Goal: Task Accomplishment & Management: Use online tool/utility

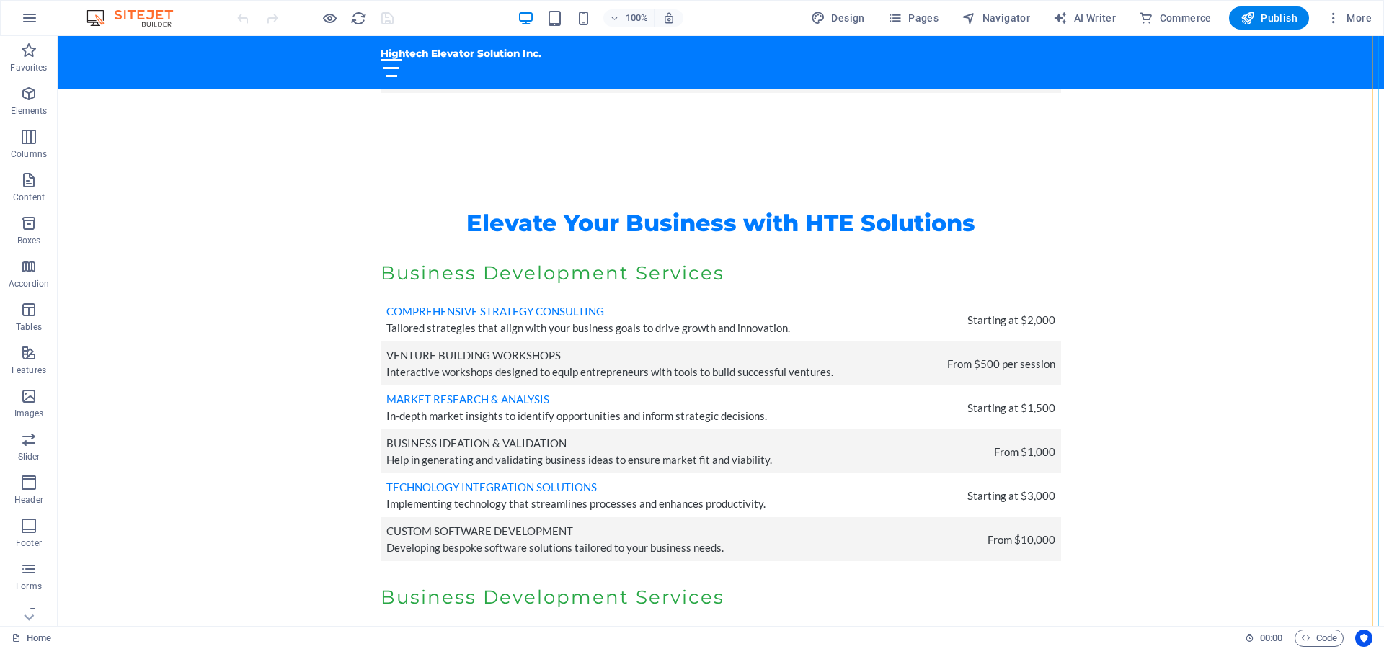
scroll to position [4396, 0]
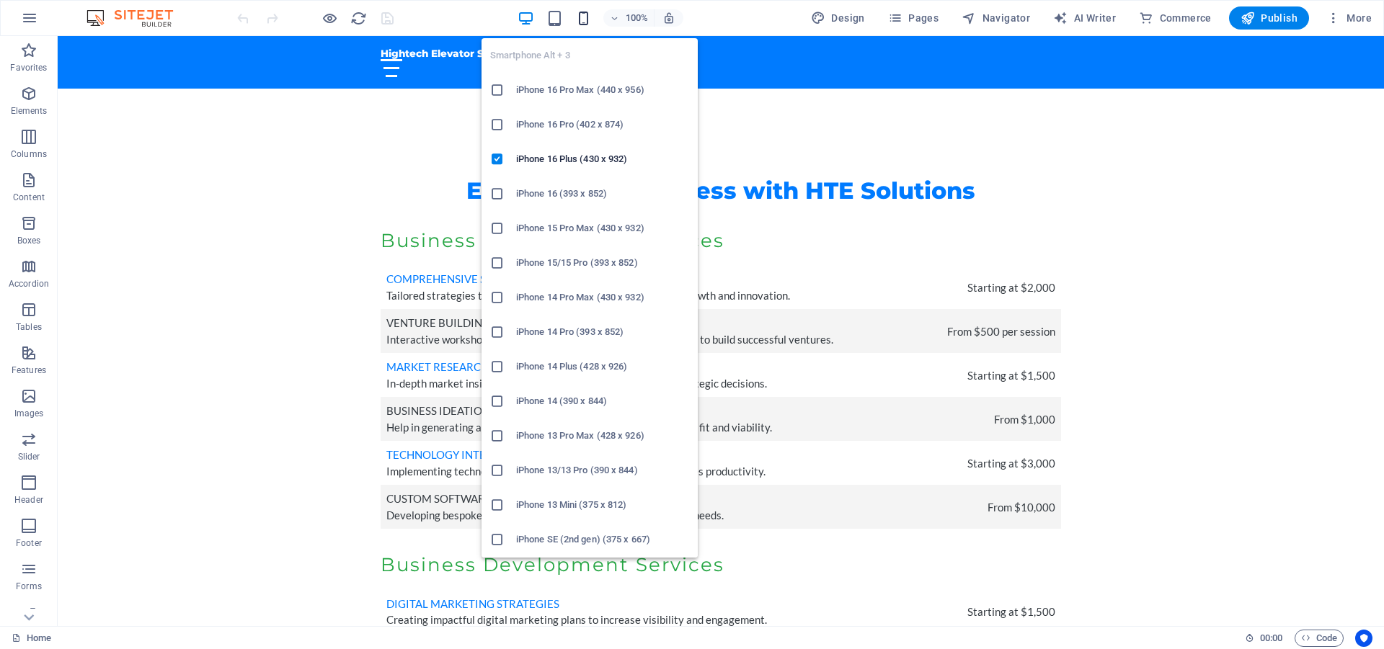
click at [588, 24] on icon "button" at bounding box center [583, 18] width 17 height 17
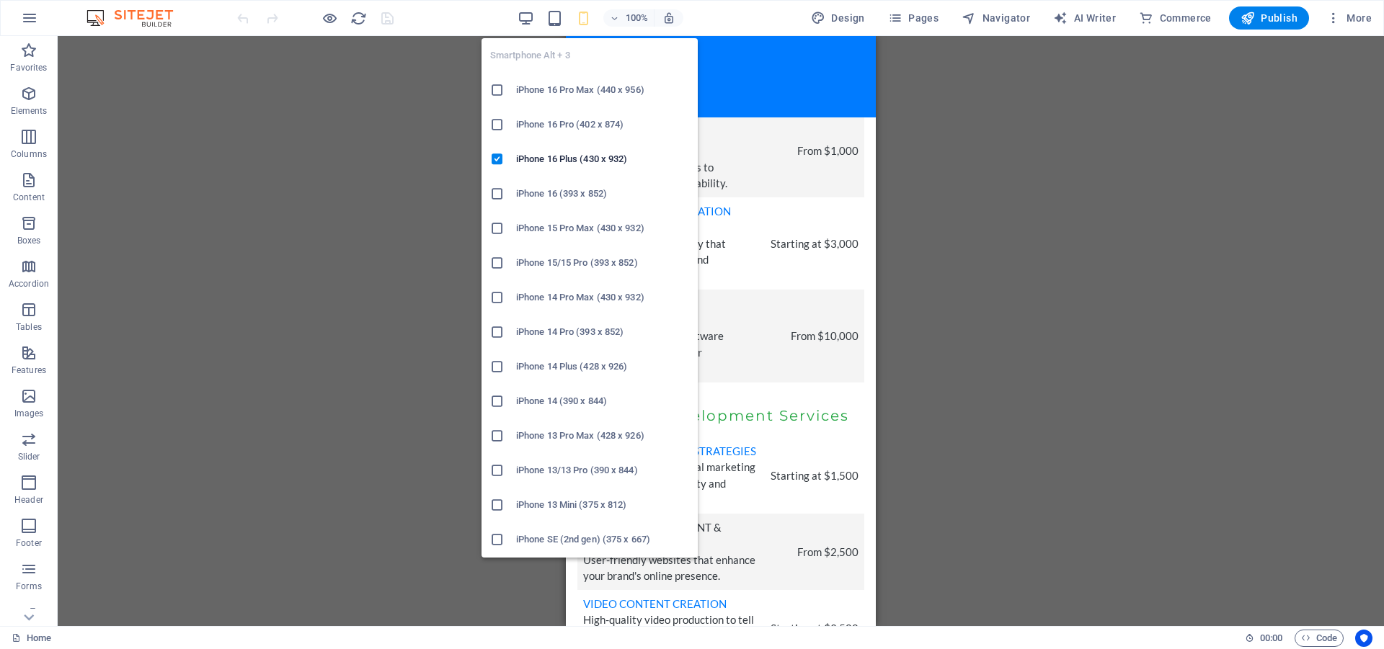
scroll to position [6597, 0]
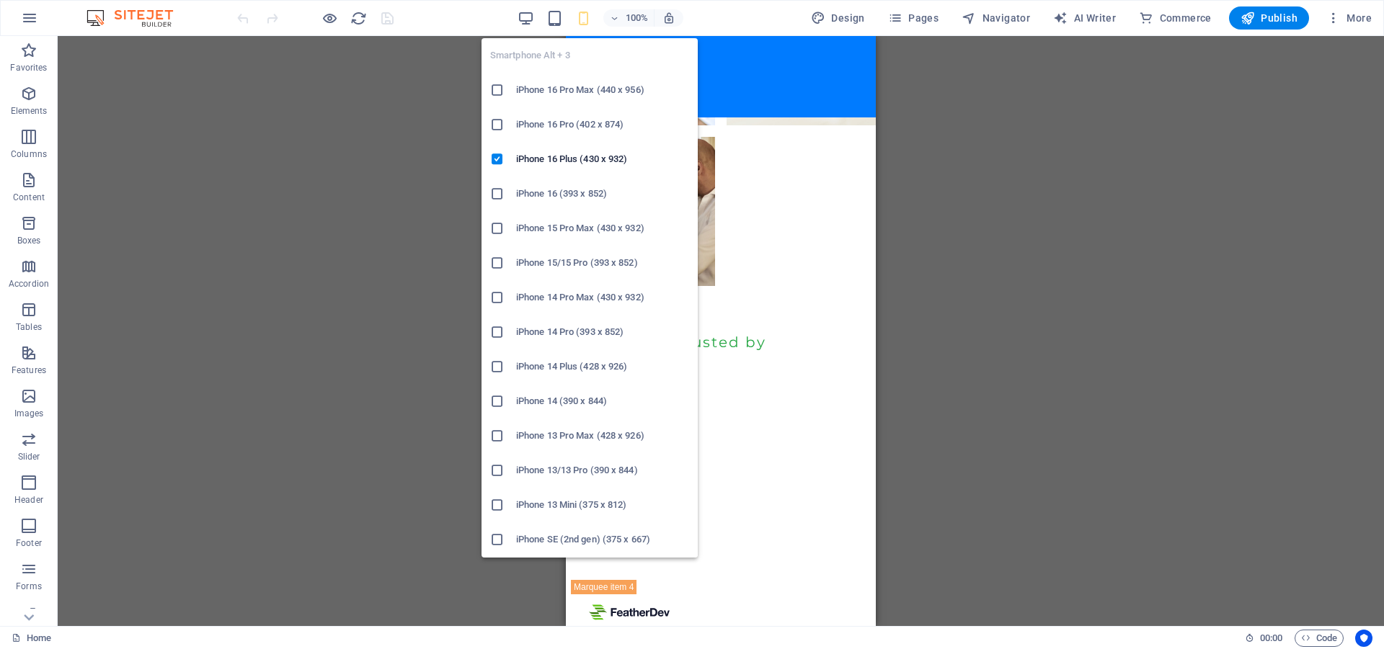
click at [498, 87] on icon at bounding box center [497, 90] width 14 height 14
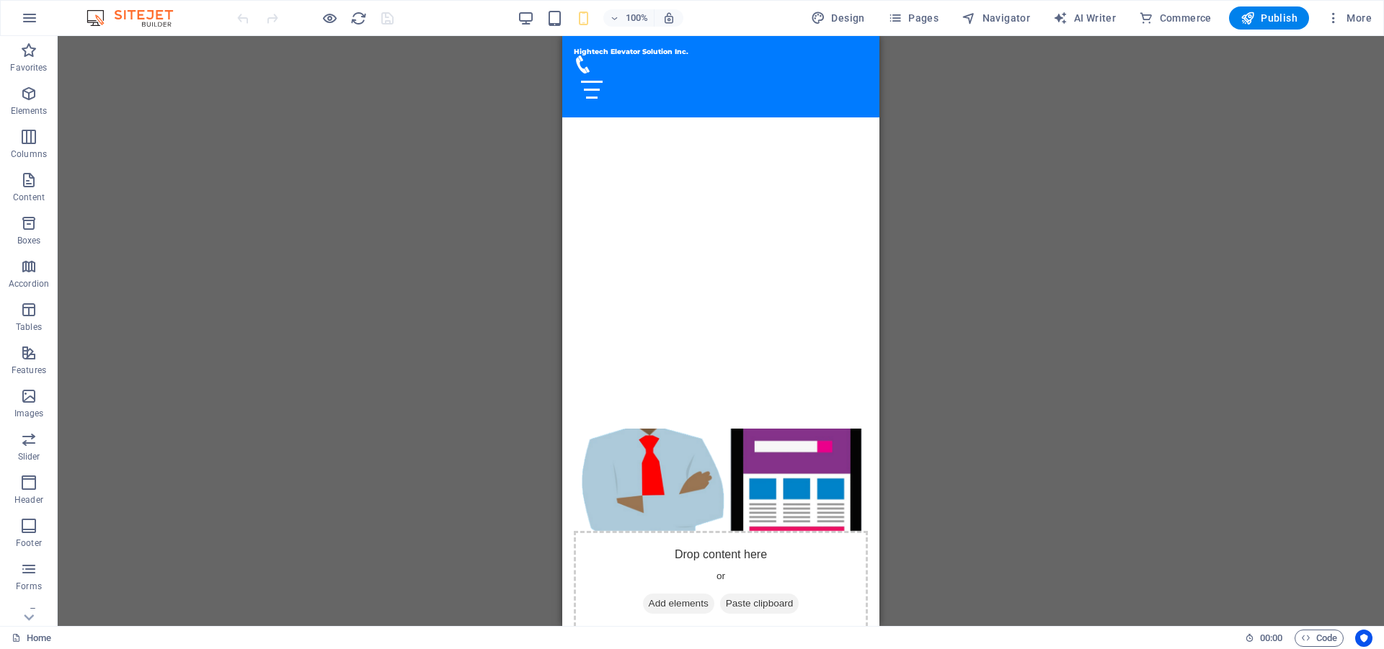
scroll to position [0, 0]
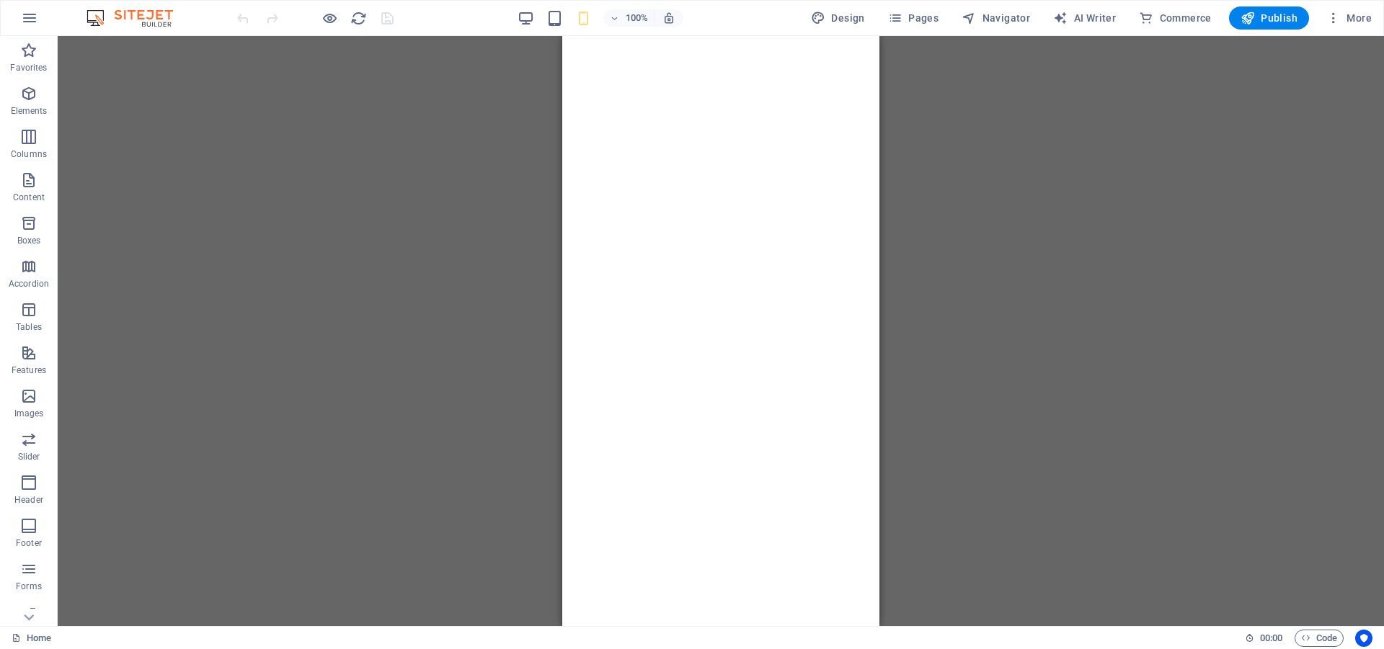
drag, startPoint x: 871, startPoint y: 314, endPoint x: 1475, endPoint y: 95, distance: 642.4
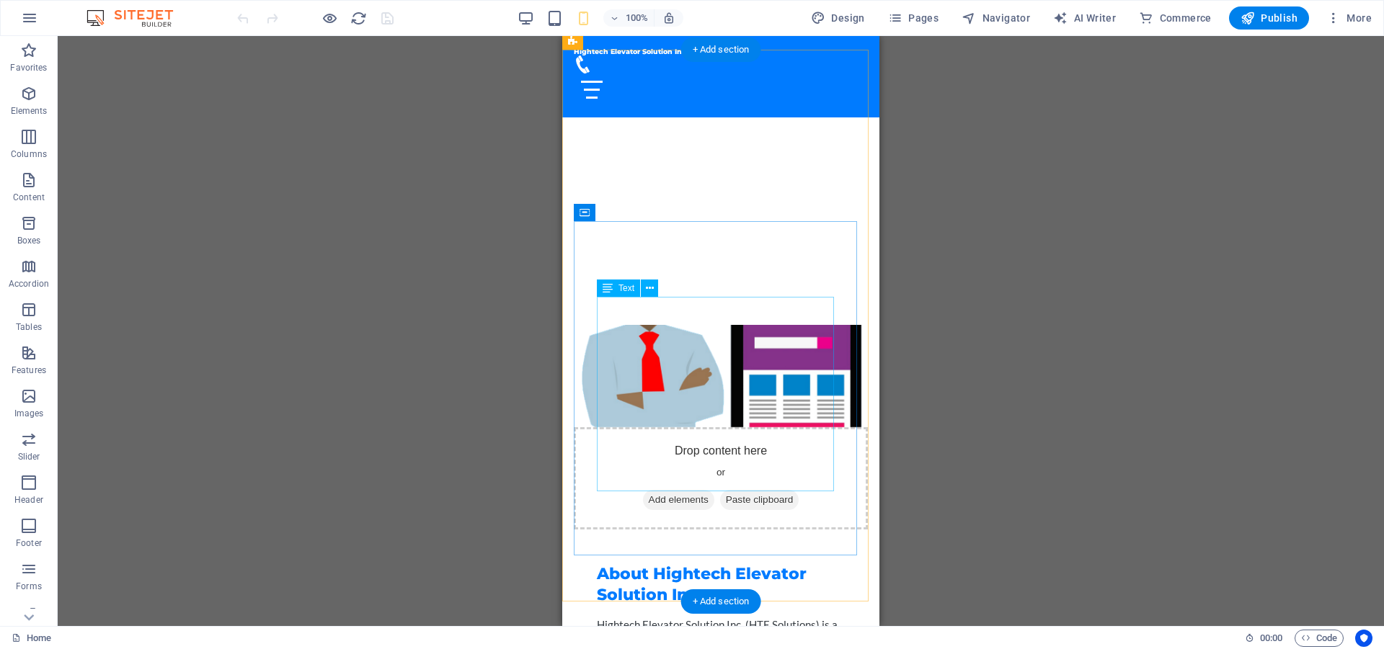
scroll to position [504, 0]
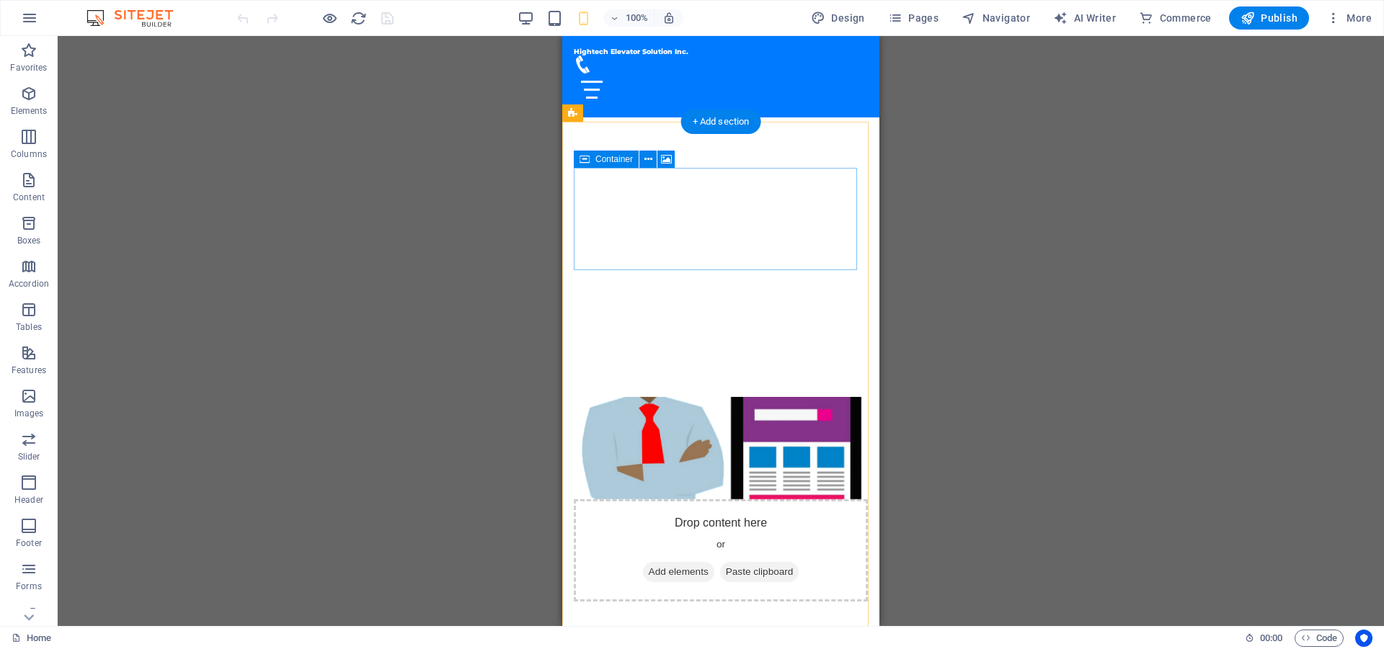
click at [669, 499] on div "Drop content here or Add elements Paste clipboard" at bounding box center [721, 550] width 294 height 102
click at [682, 562] on span "Add elements" at bounding box center [678, 572] width 71 height 20
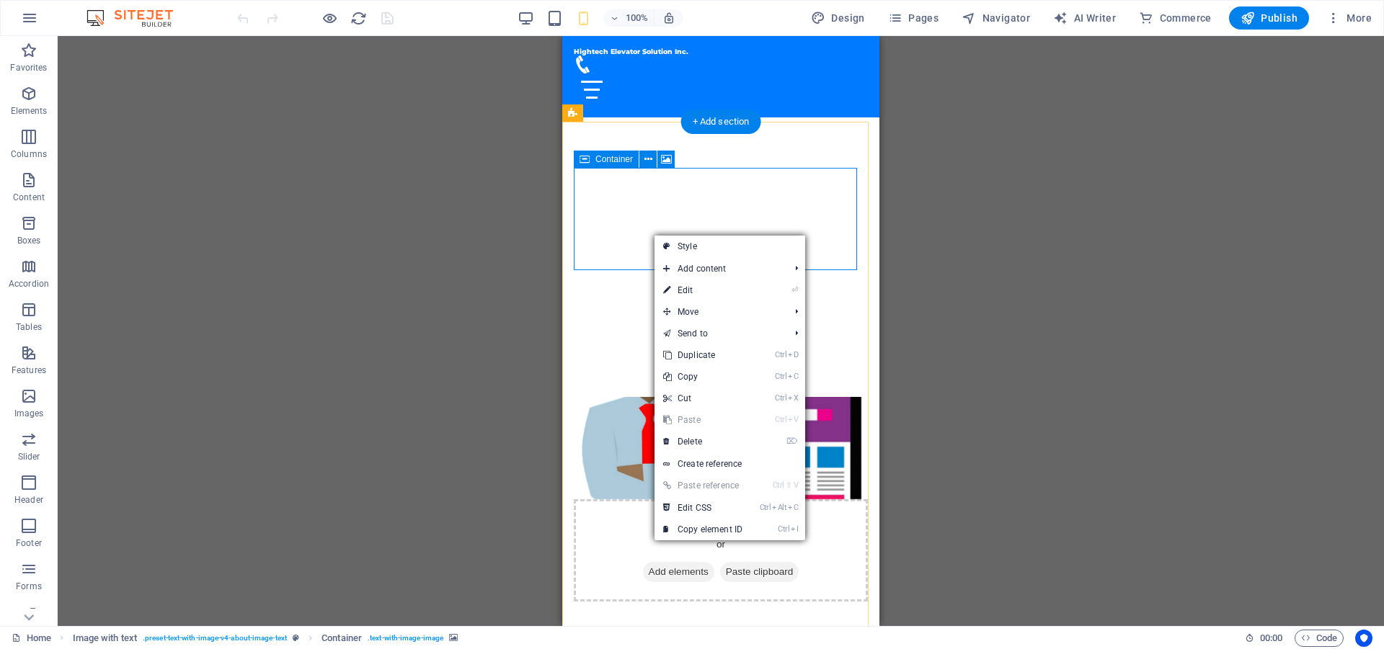
click at [813, 499] on div "Drop content here or Add elements Paste clipboard" at bounding box center [721, 550] width 294 height 102
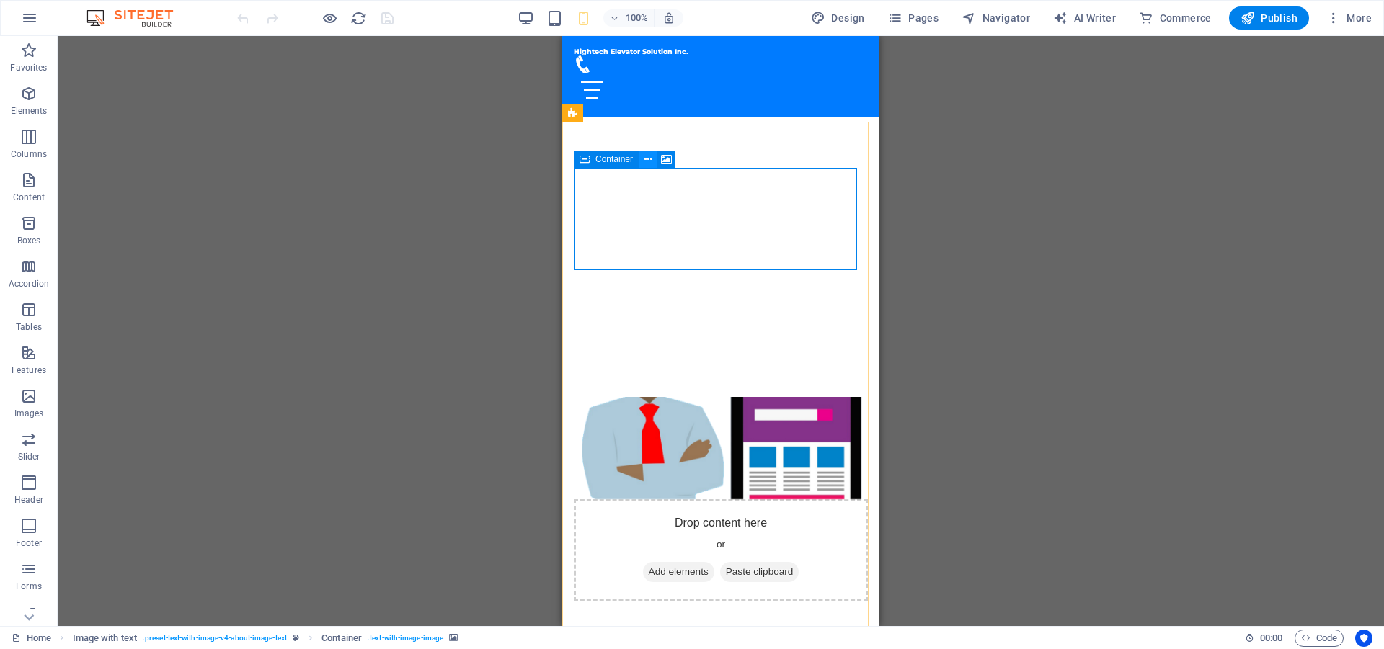
click at [648, 162] on icon at bounding box center [648, 159] width 8 height 15
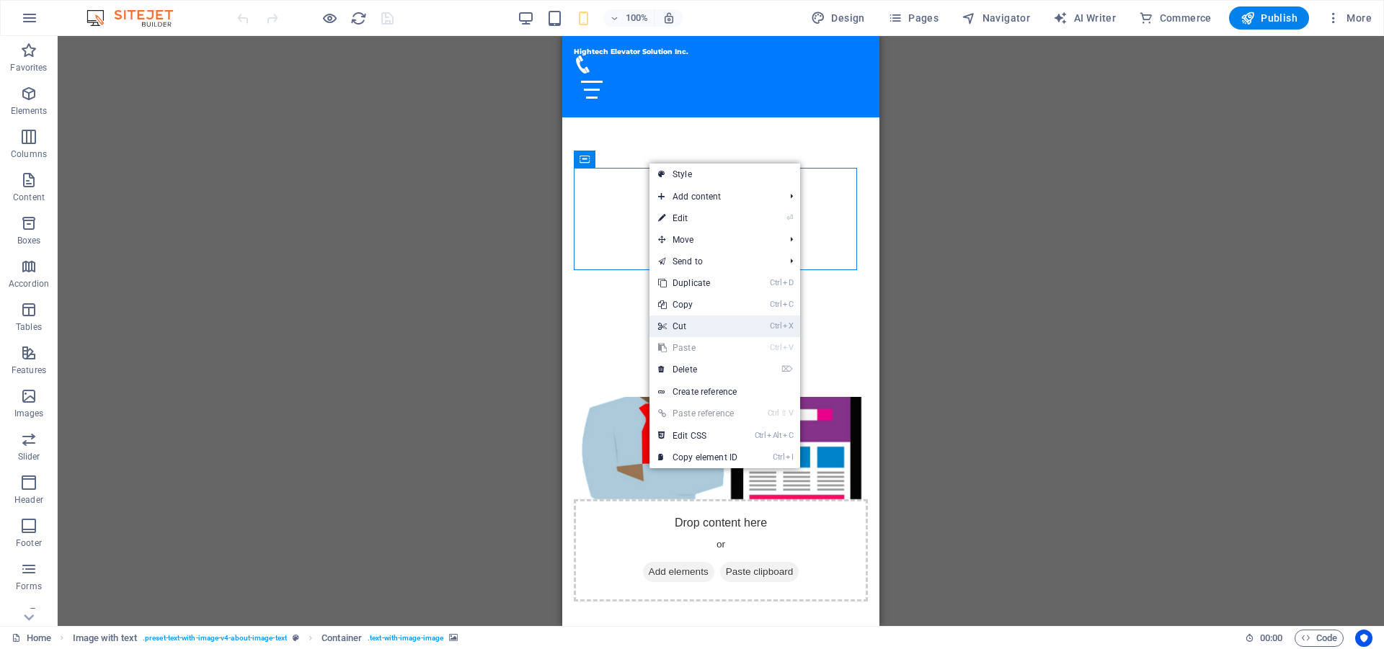
click at [718, 324] on link "Ctrl X Cut" at bounding box center [697, 327] width 97 height 22
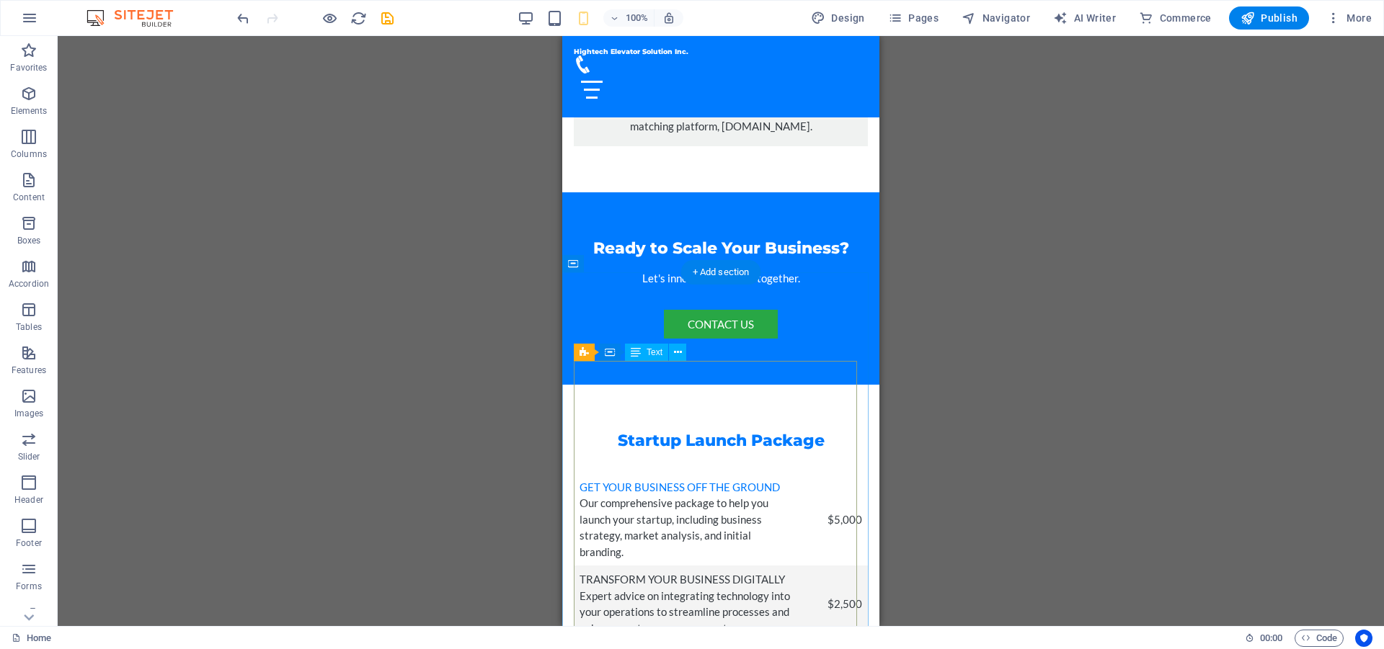
scroll to position [2594, 0]
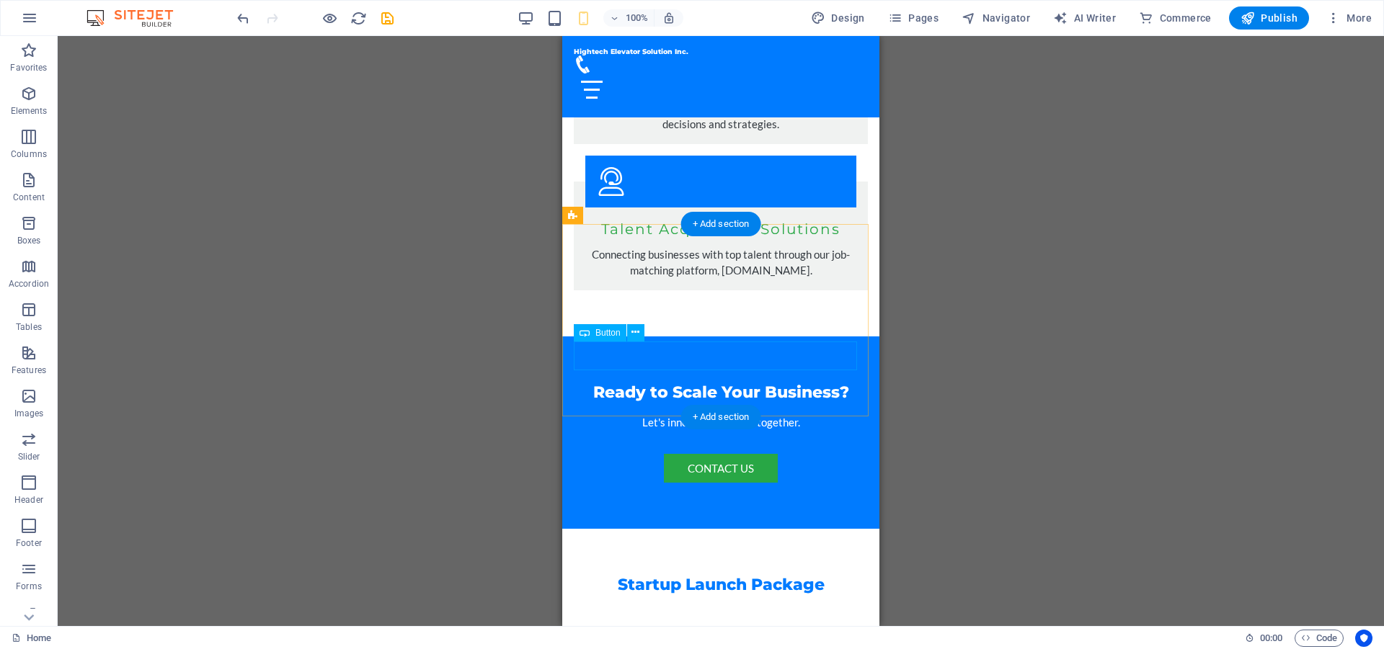
click at [728, 454] on div "Contact Us" at bounding box center [721, 469] width 294 height 30
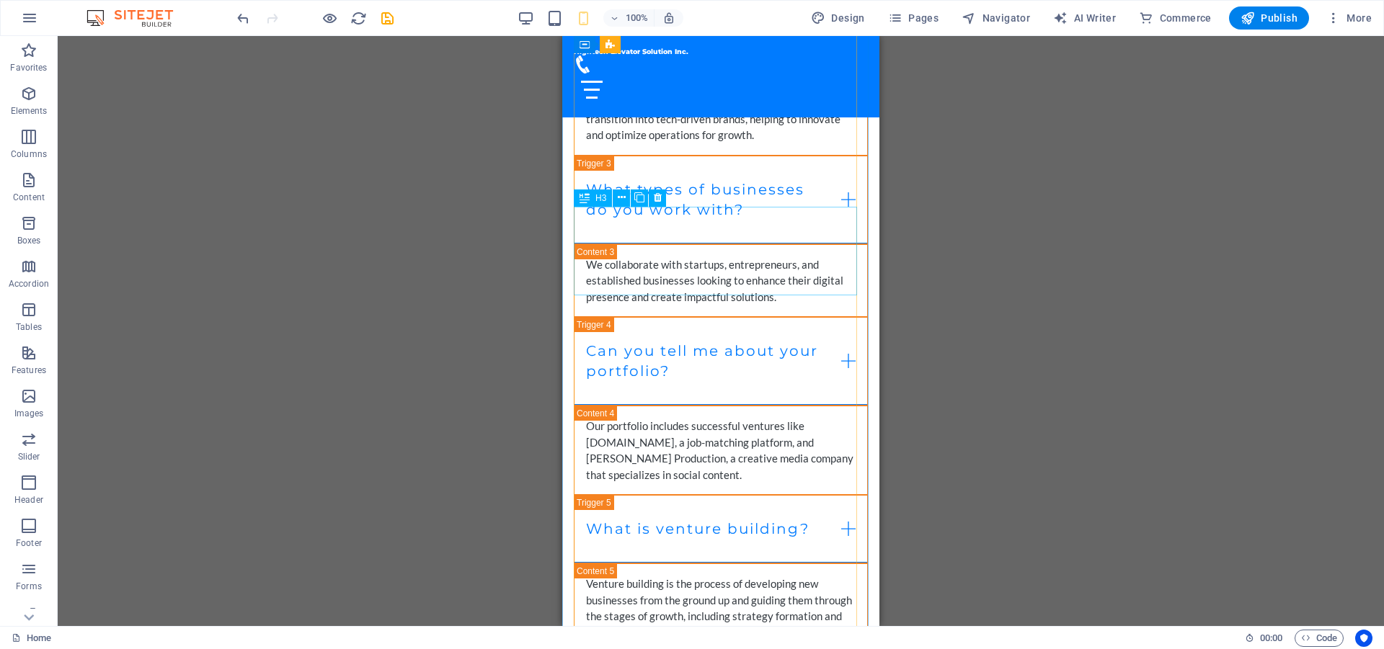
scroll to position [6934, 0]
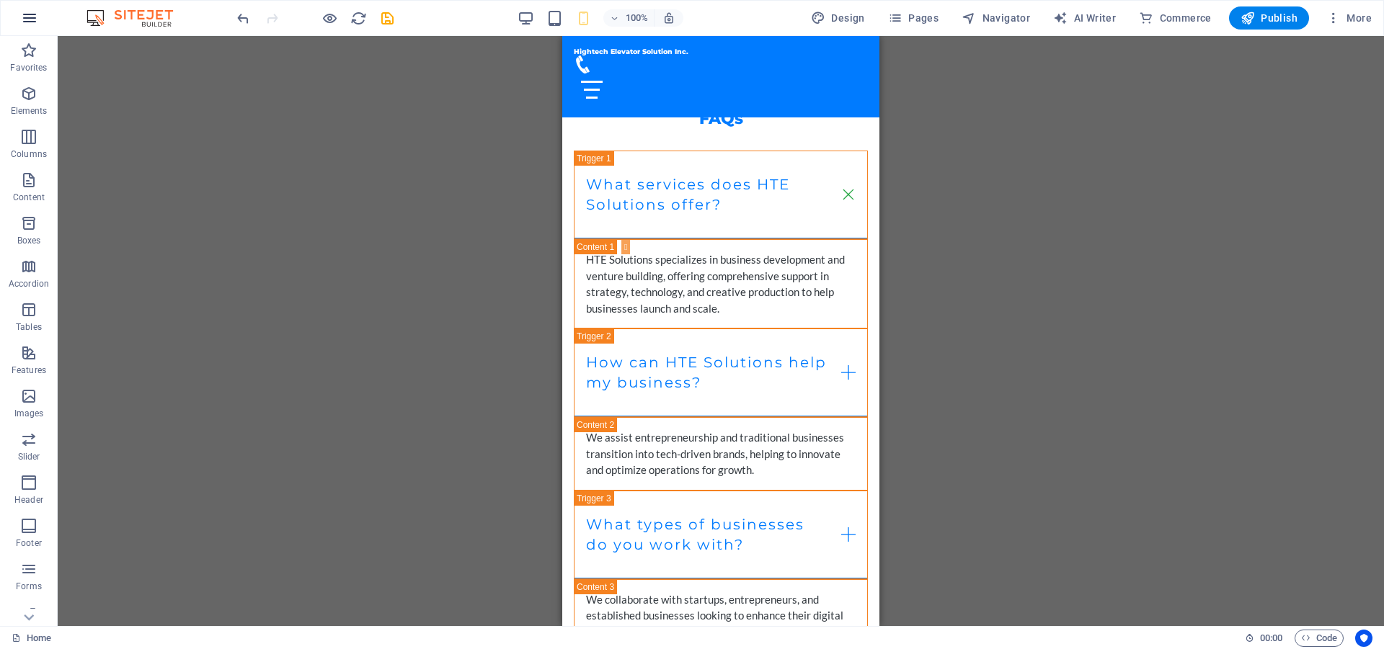
click at [41, 24] on button "button" at bounding box center [29, 18] width 35 height 35
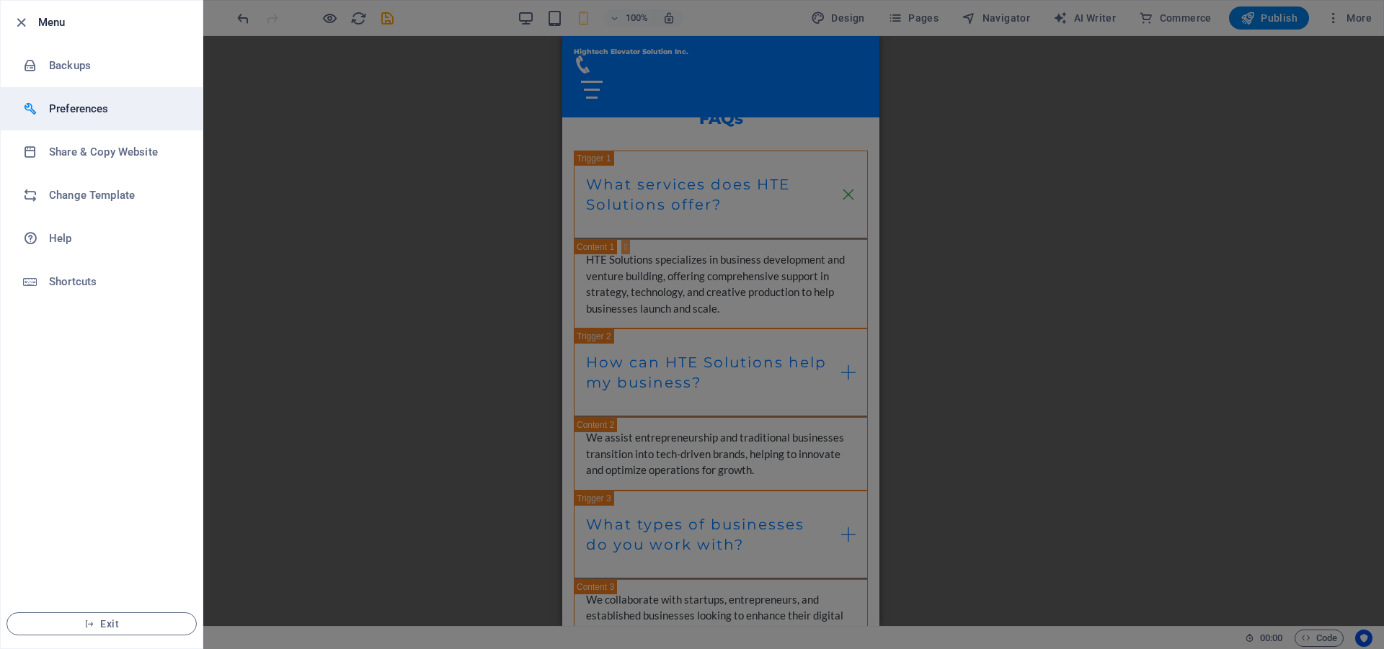
click at [128, 115] on h6 "Preferences" at bounding box center [115, 108] width 133 height 17
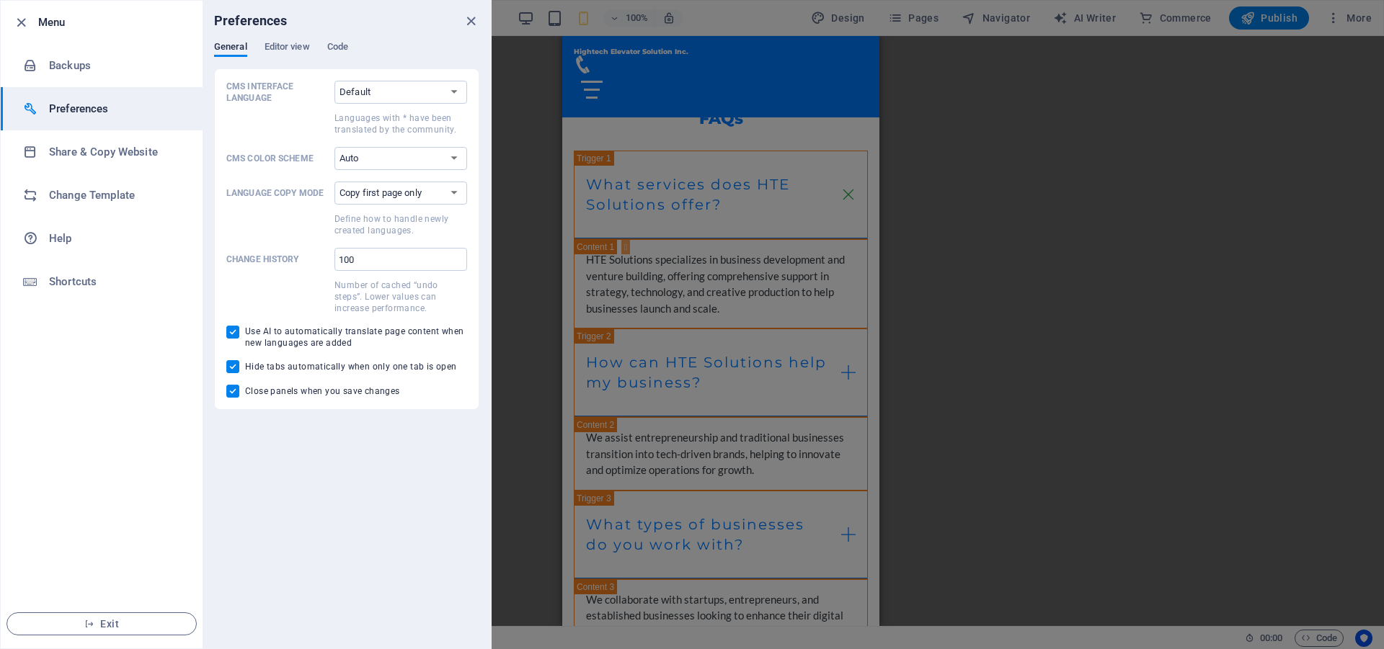
click at [105, 107] on h6 "Preferences" at bounding box center [115, 108] width 133 height 17
click at [469, 29] on div "Preferences" at bounding box center [346, 21] width 288 height 40
click at [471, 23] on icon "close" at bounding box center [471, 21] width 17 height 17
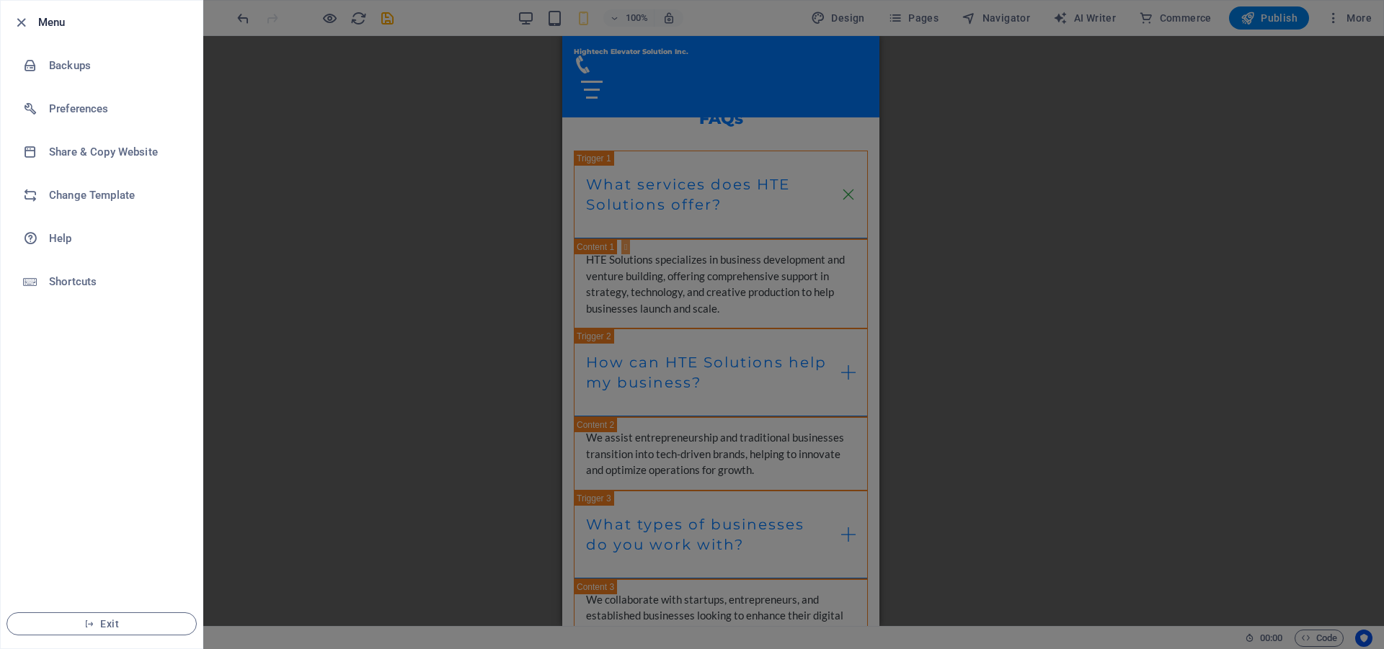
click at [274, 184] on div at bounding box center [692, 324] width 1384 height 649
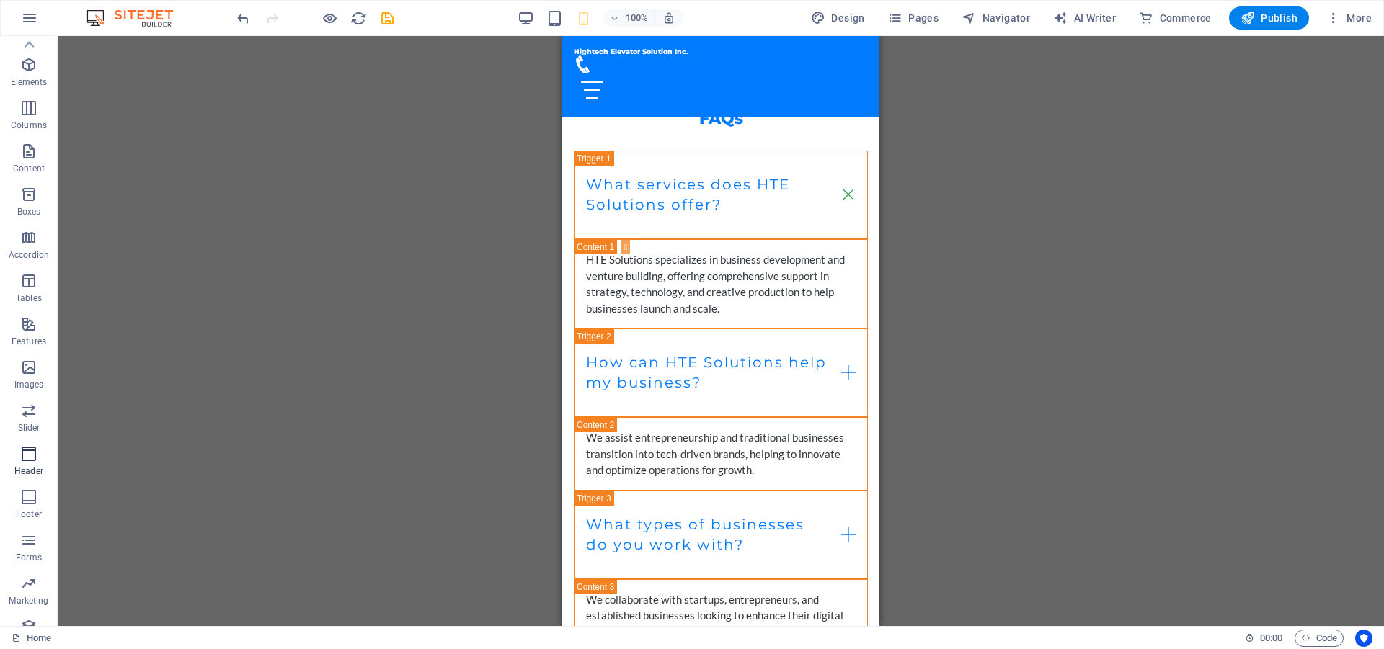
scroll to position [0, 0]
click at [1075, 345] on div "Drag here to replace the existing content. Press “Ctrl” if you want to create a…" at bounding box center [721, 331] width 1326 height 590
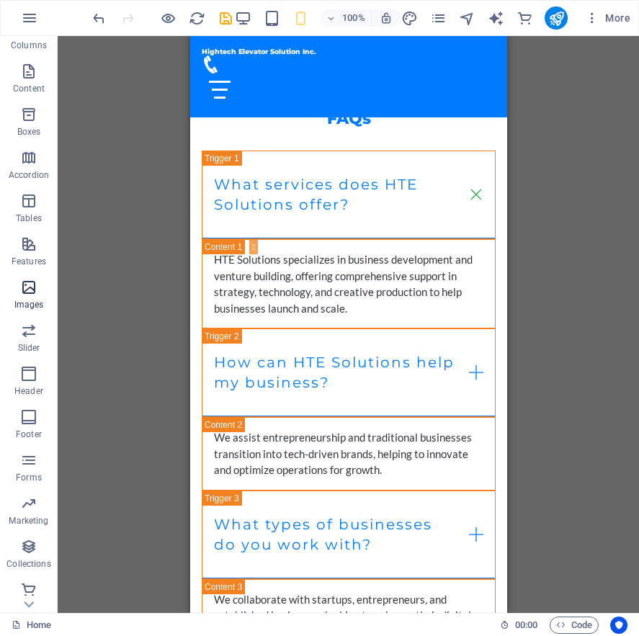
scroll to position [115, 0]
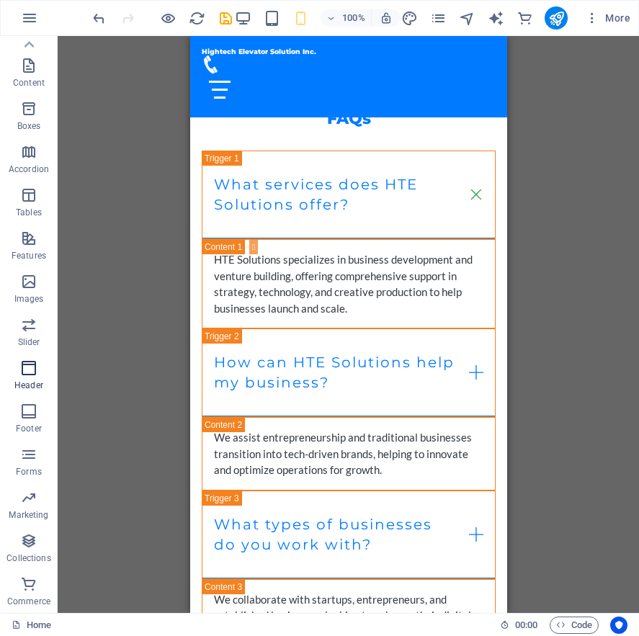
click at [25, 378] on span "Header" at bounding box center [29, 377] width 58 height 35
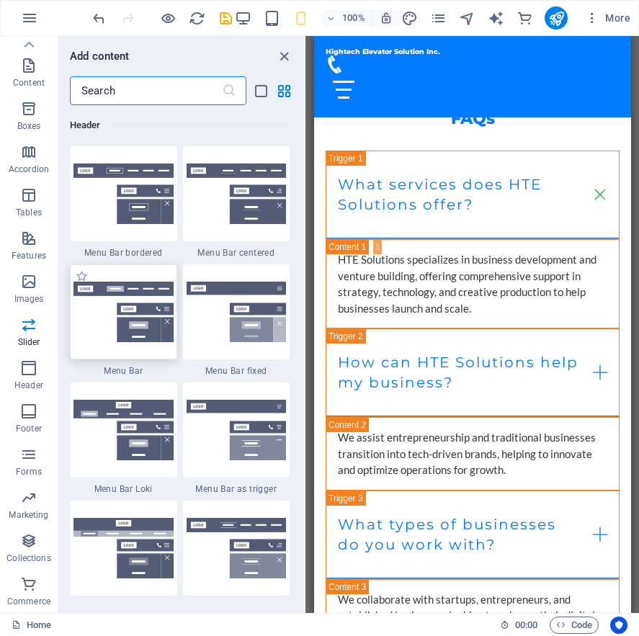
scroll to position [8749, 0]
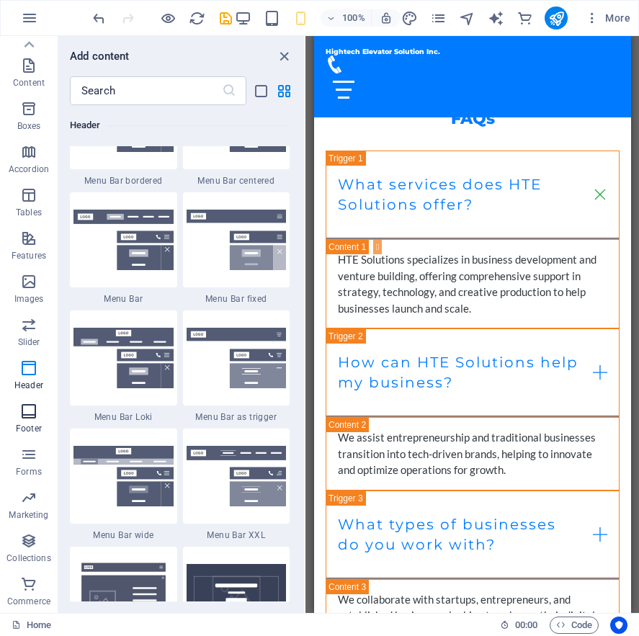
click at [32, 419] on icon "button" at bounding box center [28, 411] width 17 height 17
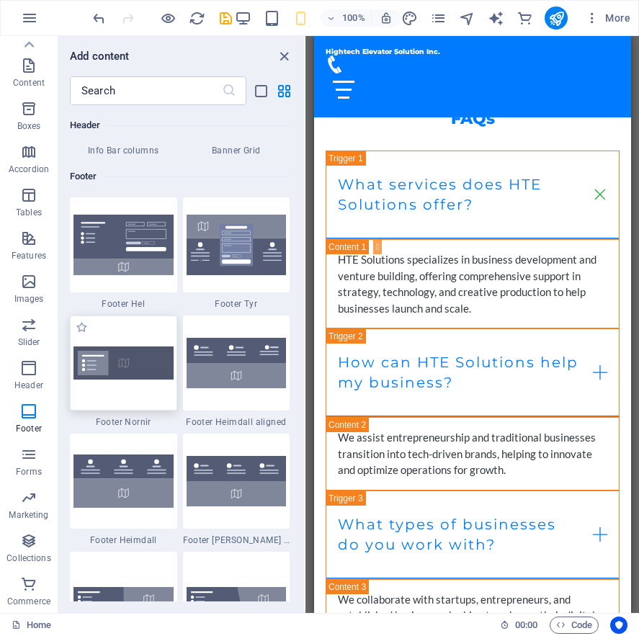
scroll to position [9540, 0]
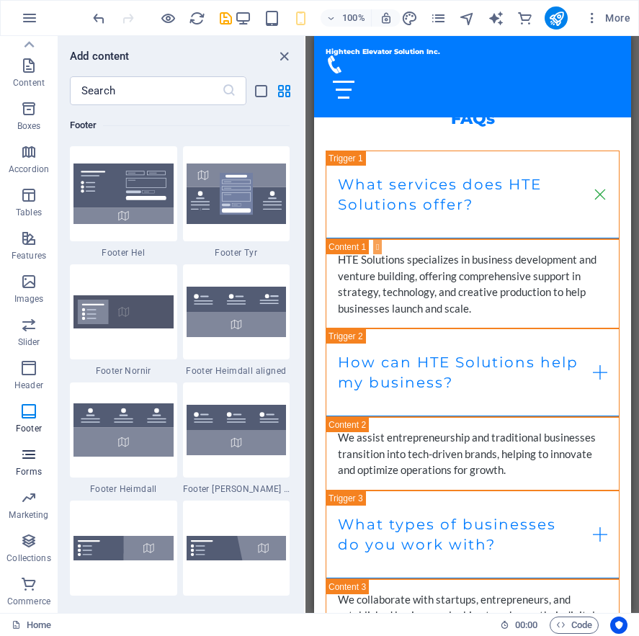
click at [32, 471] on p "Forms" at bounding box center [29, 472] width 26 height 12
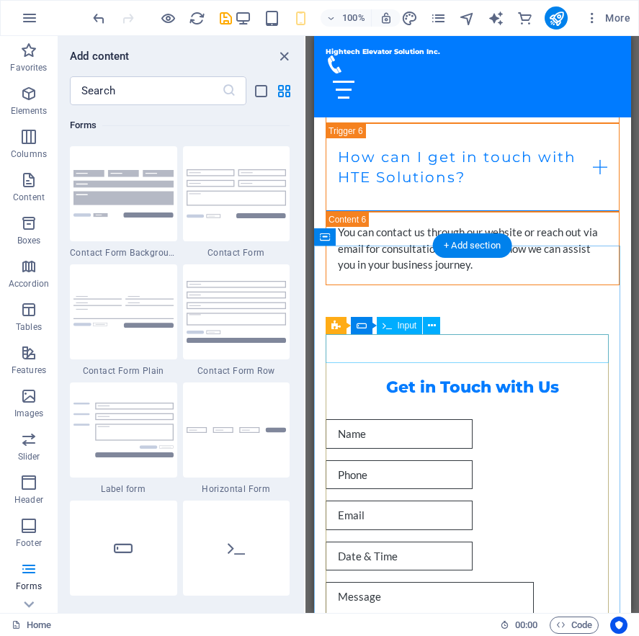
scroll to position [8087, 0]
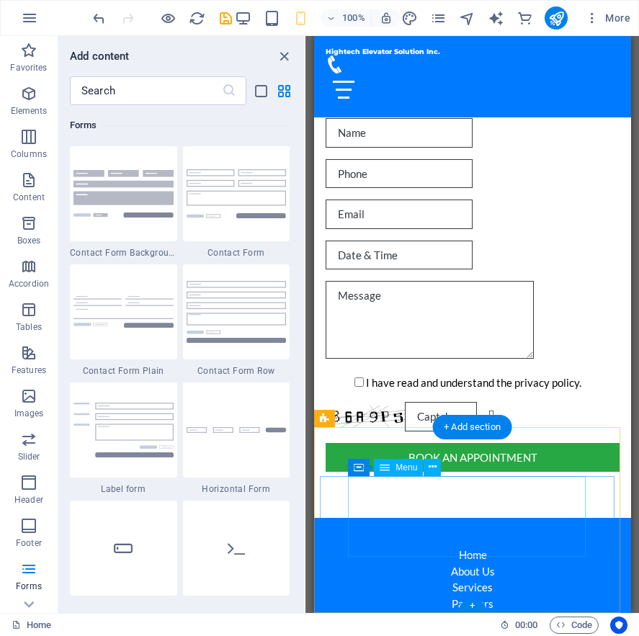
click at [463, 548] on nav "Home About Us Services Partners Contact" at bounding box center [472, 587] width 306 height 81
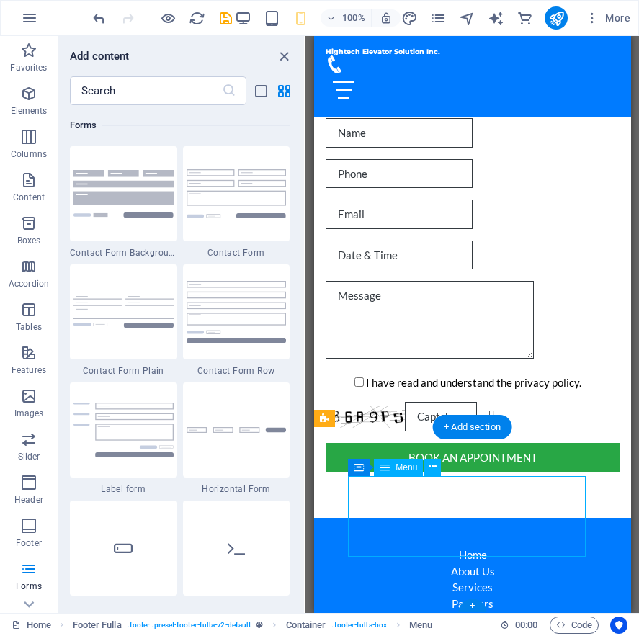
click at [463, 548] on nav "Home About Us Services Partners Contact" at bounding box center [472, 587] width 306 height 81
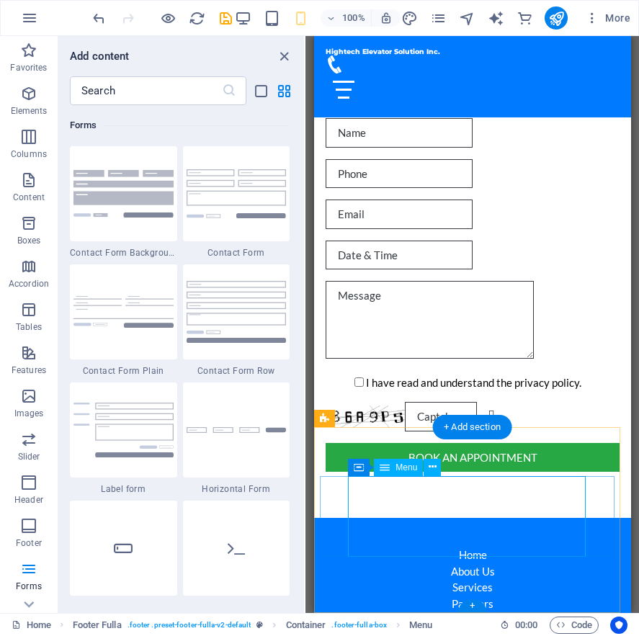
click at [483, 551] on nav "Home About Us Services Partners Contact" at bounding box center [472, 587] width 306 height 81
select select
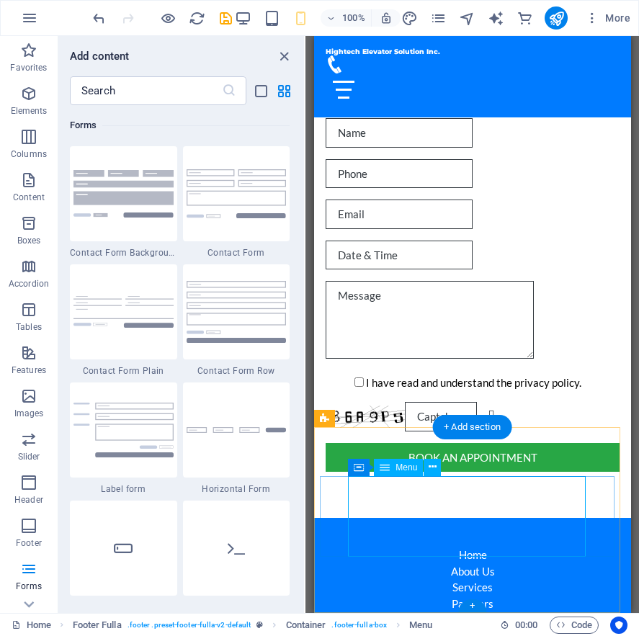
select select
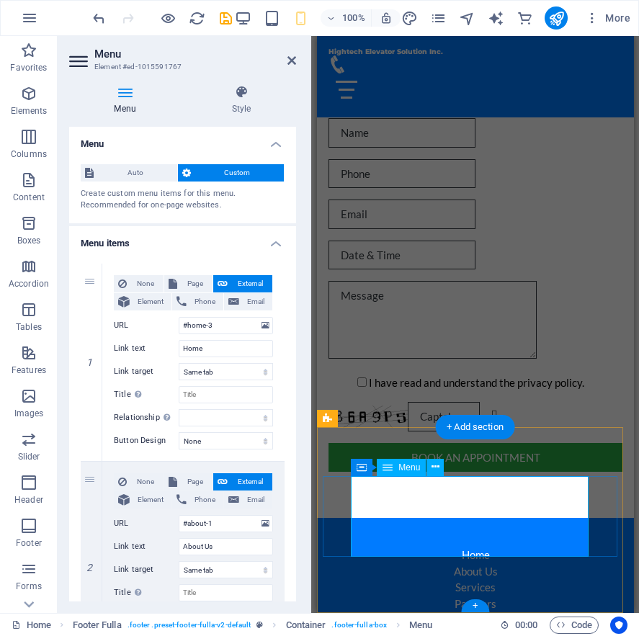
click at [481, 551] on nav "Home About Us Services Partners Contact" at bounding box center [475, 587] width 306 height 81
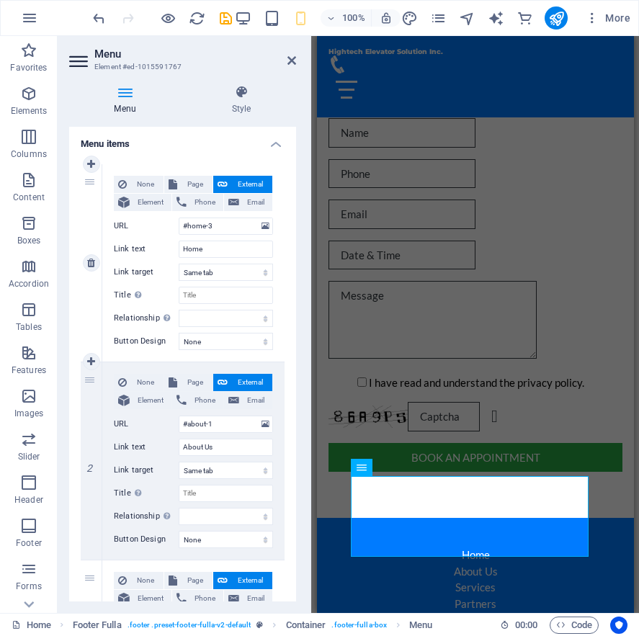
scroll to position [0, 0]
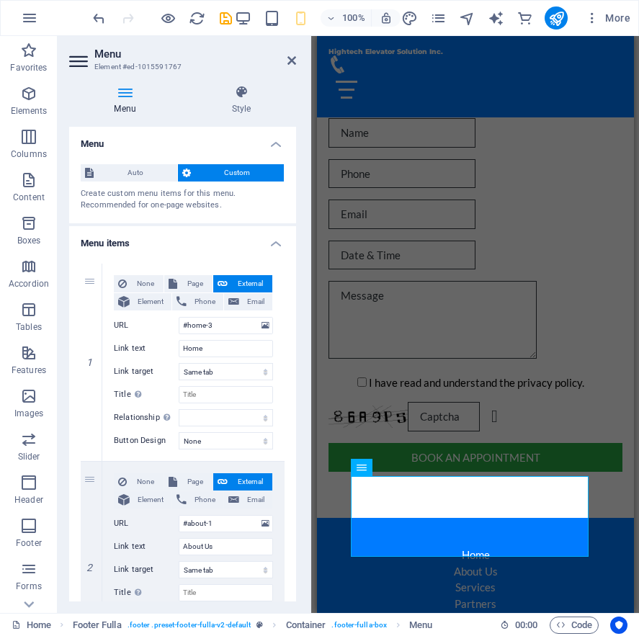
click at [119, 61] on h3 "Element #ed-1015591767" at bounding box center [180, 67] width 173 height 13
click at [84, 55] on icon at bounding box center [80, 61] width 22 height 23
click at [128, 98] on icon at bounding box center [125, 92] width 112 height 14
click at [30, 9] on icon "button" at bounding box center [29, 17] width 17 height 17
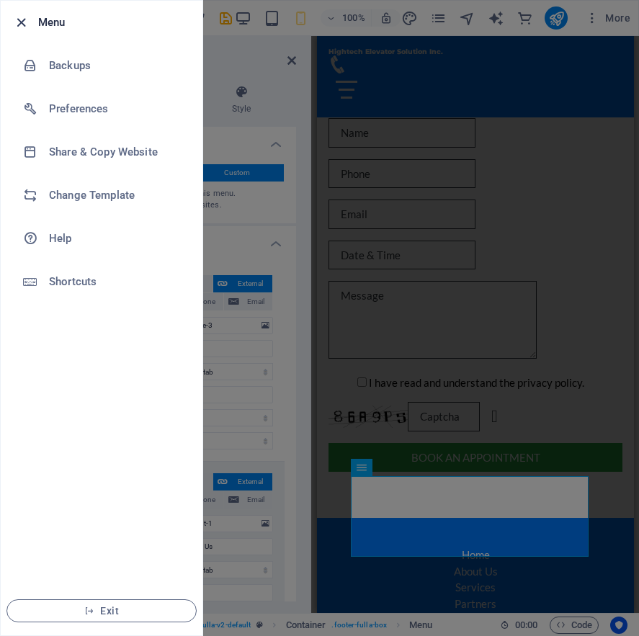
click at [26, 21] on icon "button" at bounding box center [21, 22] width 17 height 17
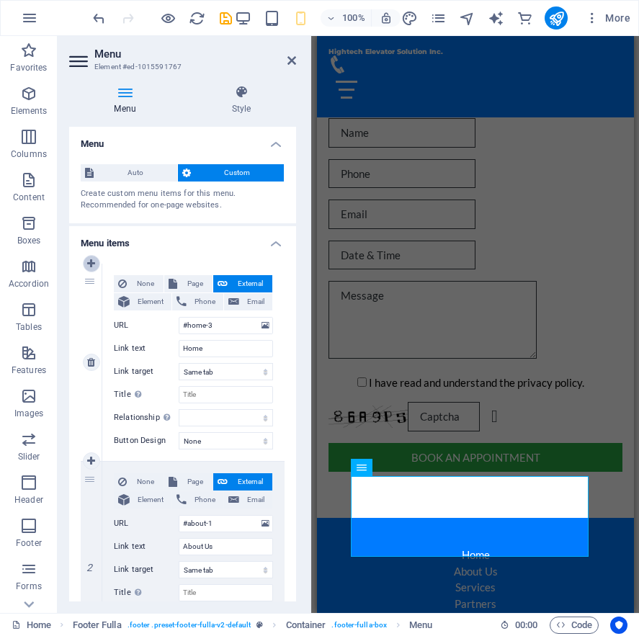
click at [90, 266] on icon at bounding box center [91, 264] width 8 height 10
select select
type input "#home-3"
type input "Home"
select select
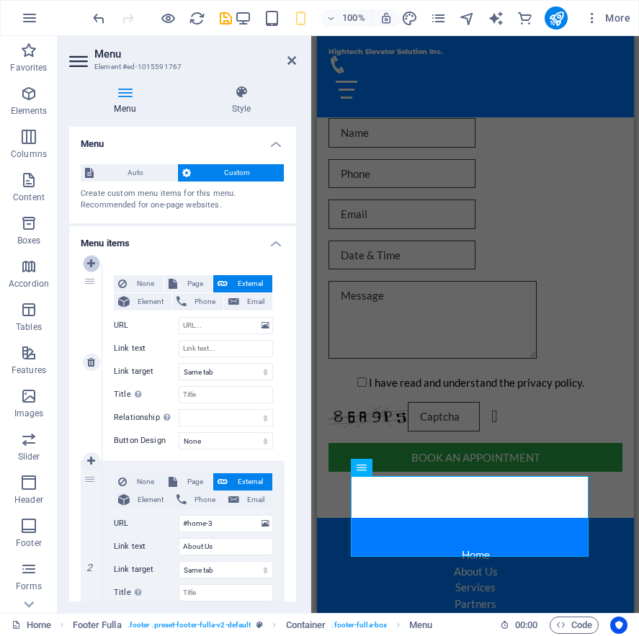
type input "#about-1"
type input "About Us"
select select
type input "#services-2"
type input "Services"
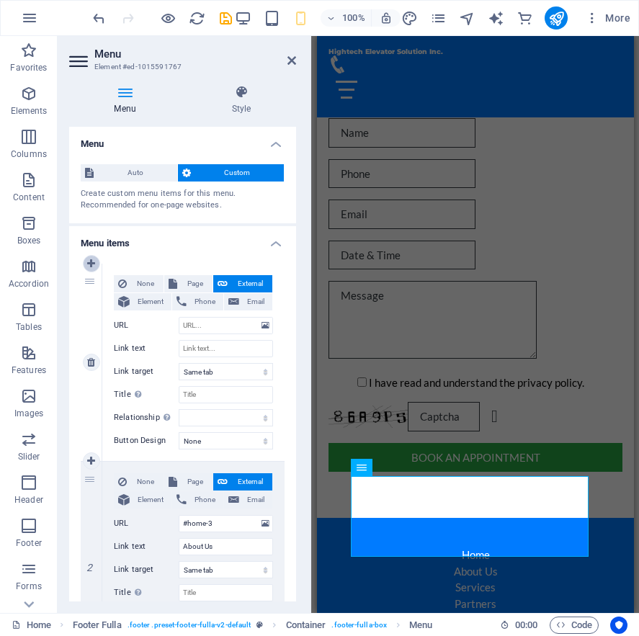
select select
type input "#partners-1"
type input "Partners"
select select
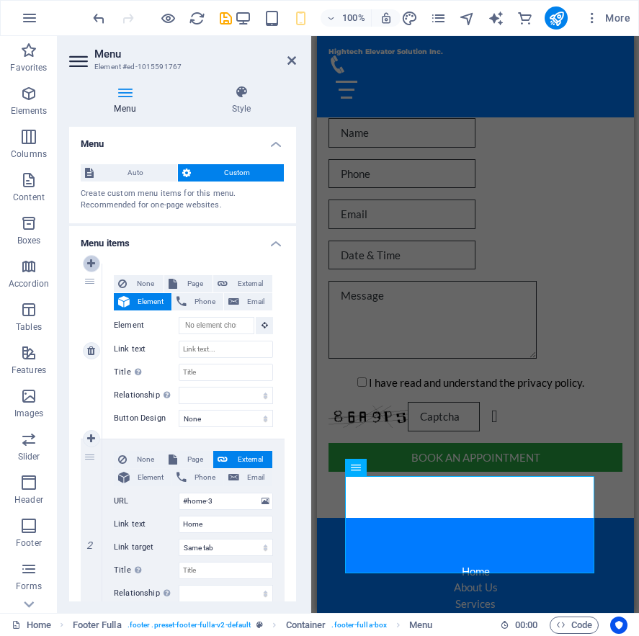
click at [84, 269] on link at bounding box center [91, 263] width 17 height 17
select select
type input "#home-3"
type input "Home"
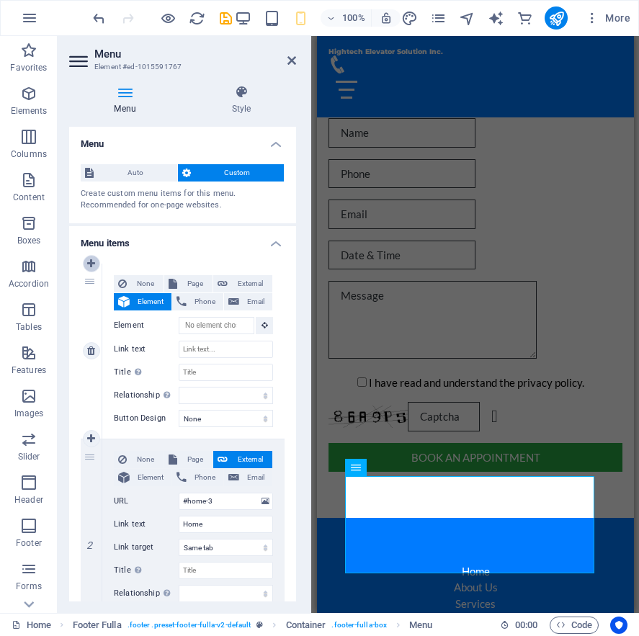
select select
type input "#about-1"
type input "About Us"
select select
type input "#services-2"
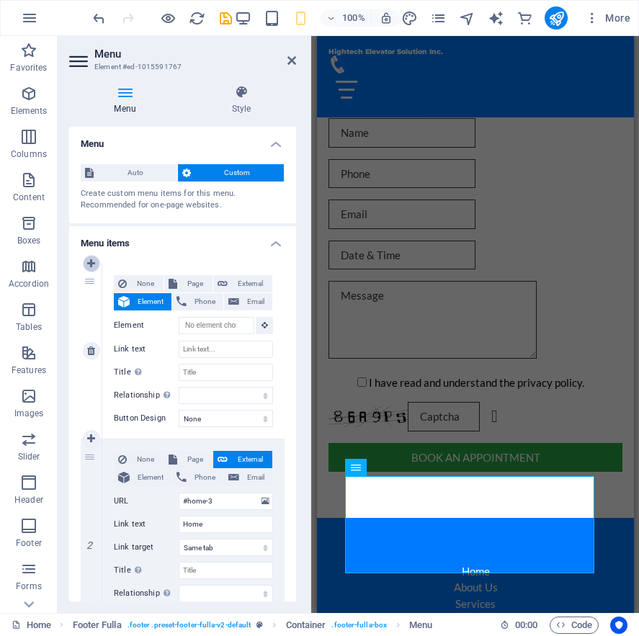
type input "Services"
select select
type input "#partners-1"
type input "Partners"
select select
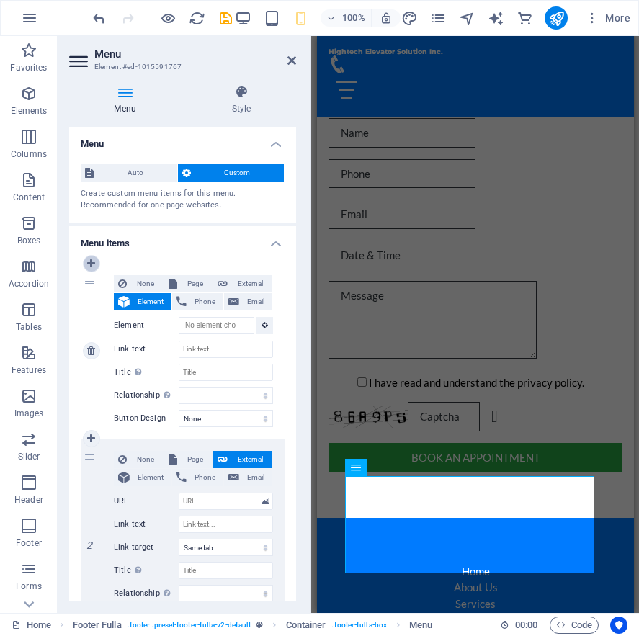
select select
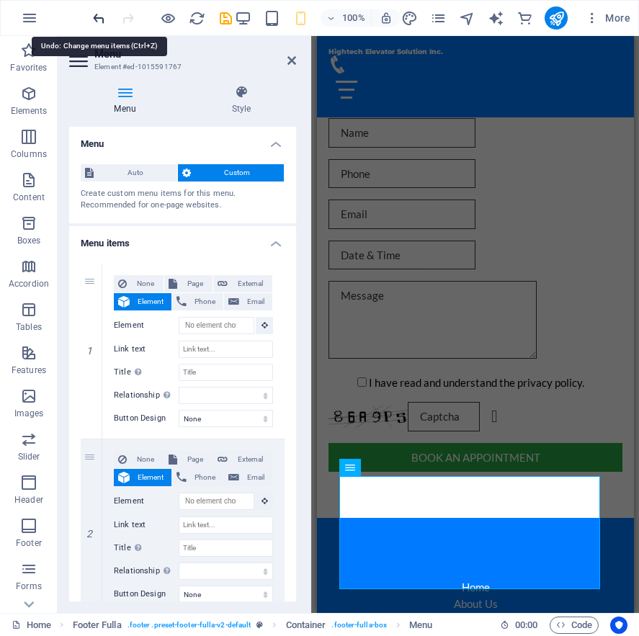
click at [97, 17] on icon "undo" at bounding box center [99, 18] width 17 height 17
select select
type input "#home-3"
type input "Home"
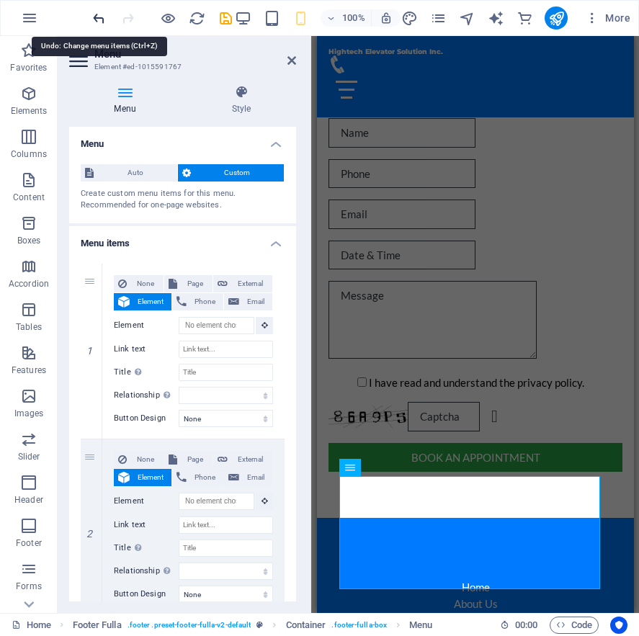
select select
type input "#about-1"
type input "About Us"
select select
type input "#services-2"
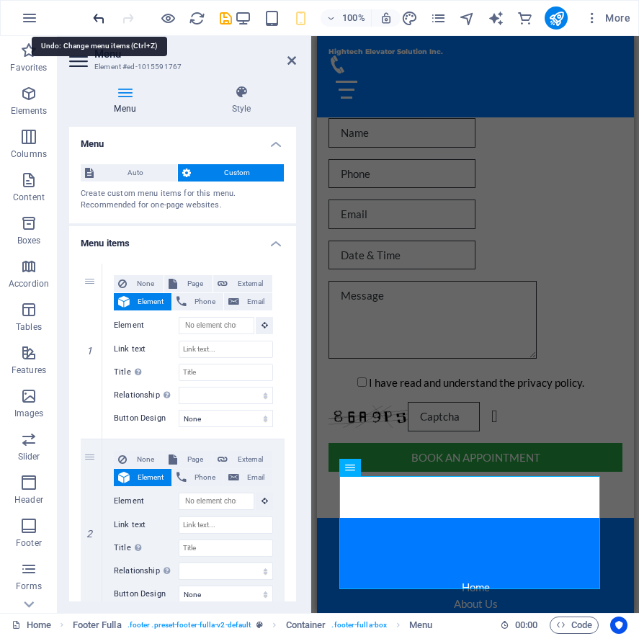
type input "Services"
select select
type input "#partners-1"
type input "Partners"
select select
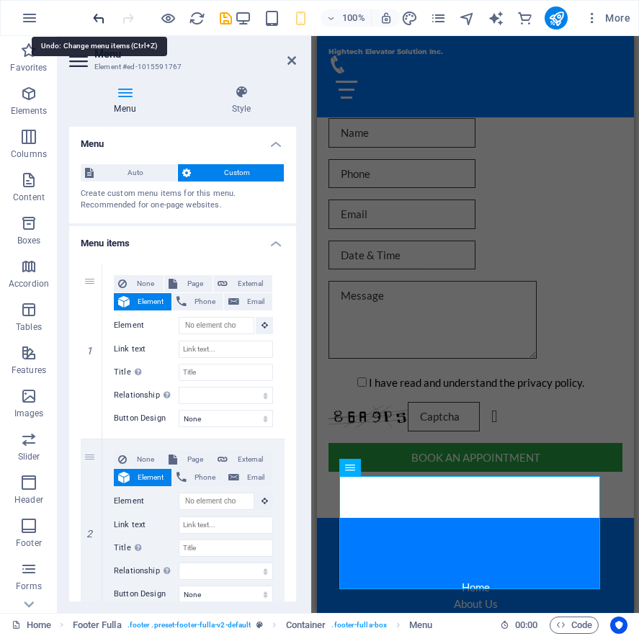
type input "#contact-us-2"
type input "Contact"
select select
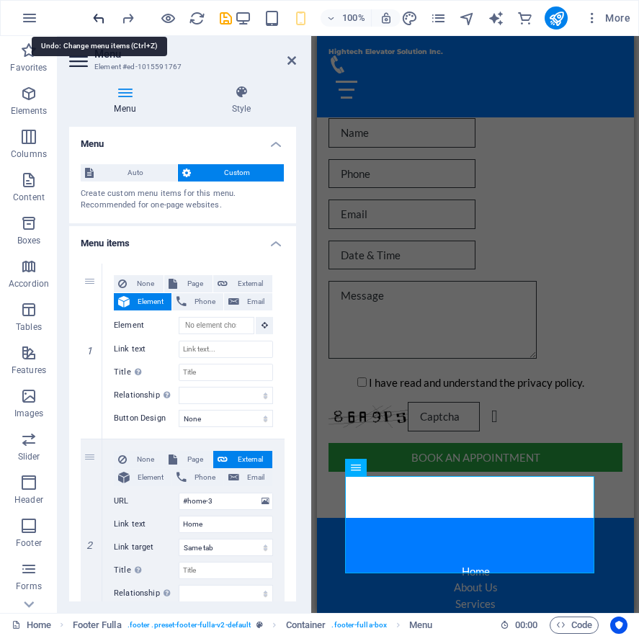
click at [97, 17] on icon "undo" at bounding box center [99, 18] width 17 height 17
type input "#home-3"
type input "Home"
select select
type input "#about-1"
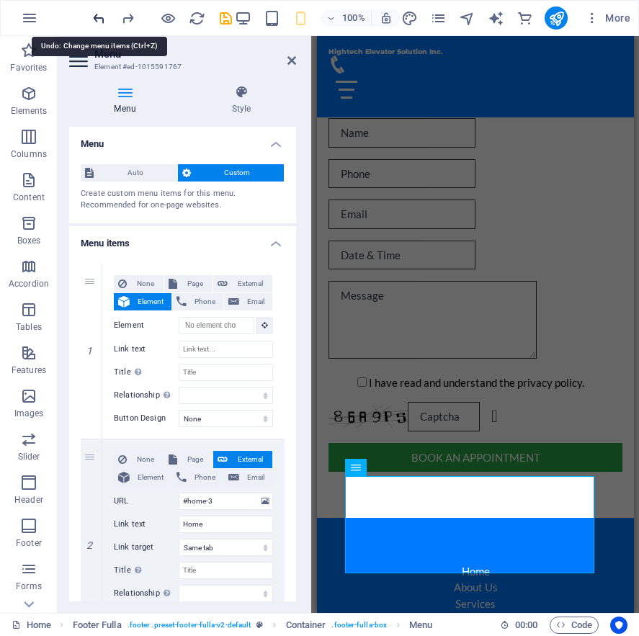
type input "About Us"
select select
type input "#services-2"
type input "Services"
select select
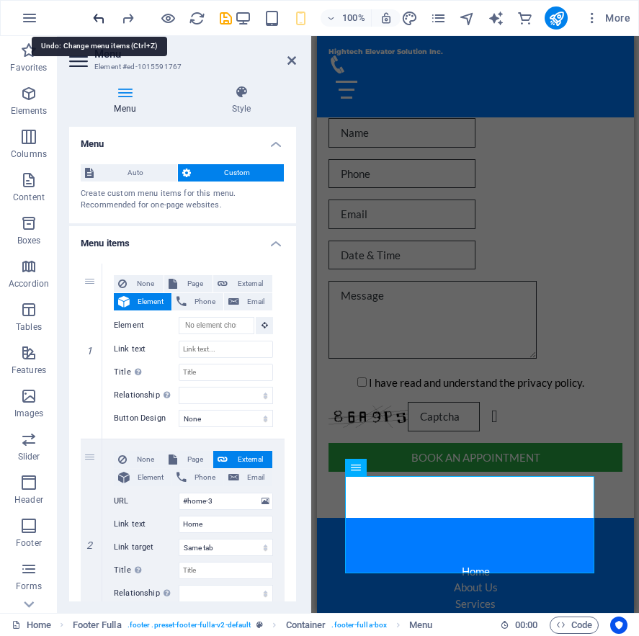
type input "#partners-1"
type input "Partners"
select select
type input "#contact-us-2"
type input "Contact"
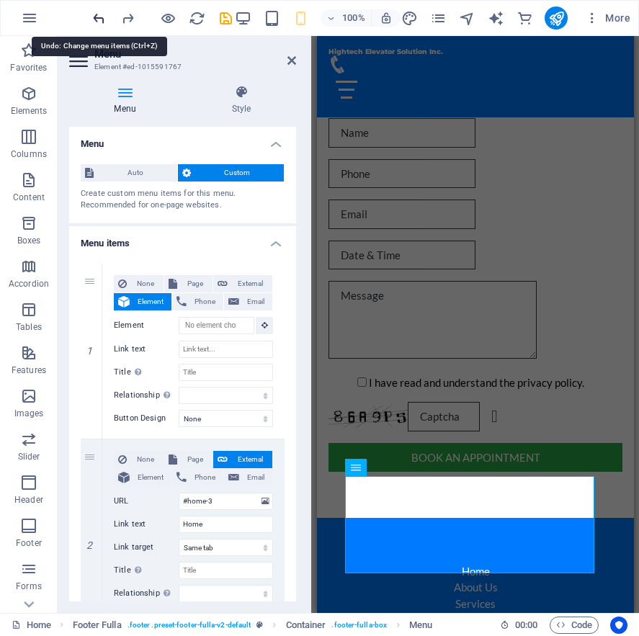
select select
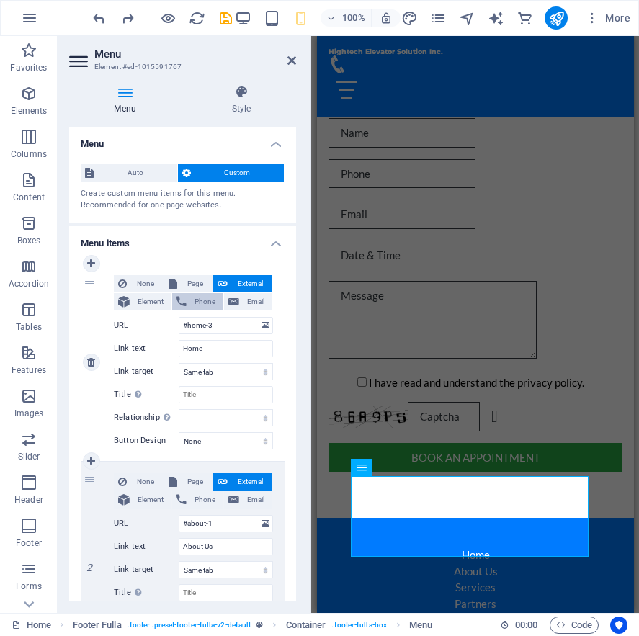
click at [191, 301] on span "Phone" at bounding box center [205, 301] width 28 height 17
select select
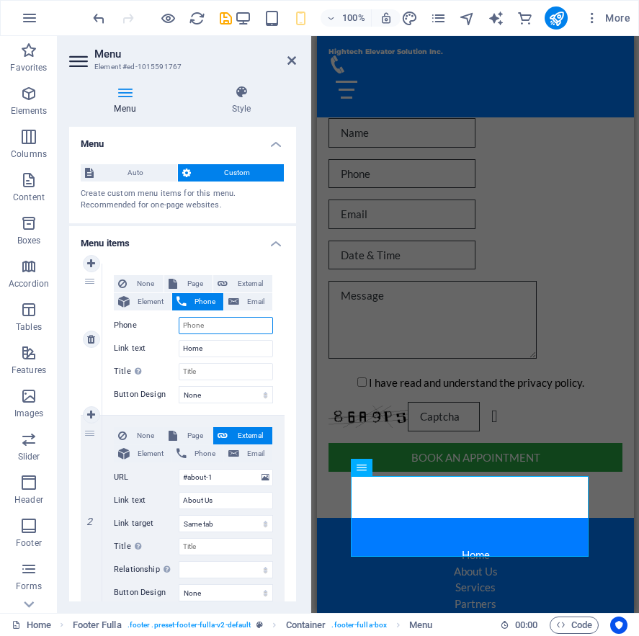
click at [223, 329] on input "Phone" at bounding box center [226, 325] width 94 height 17
type input "437"
select select
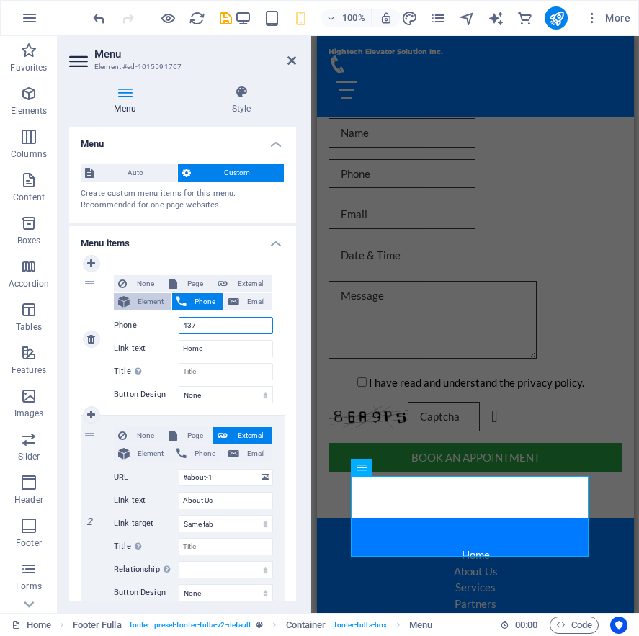
select select
type input "4376611084"
select select
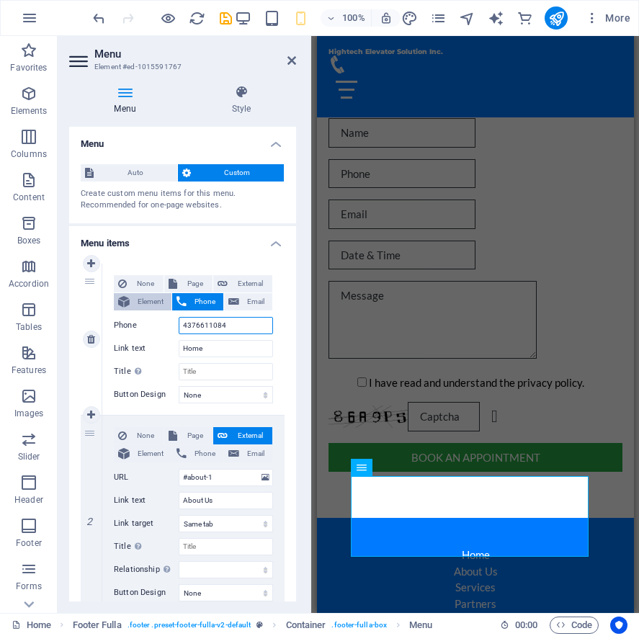
select select
click at [184, 326] on input "4376611084" at bounding box center [226, 325] width 94 height 17
type input "[PHONE_NUMBER]"
select select
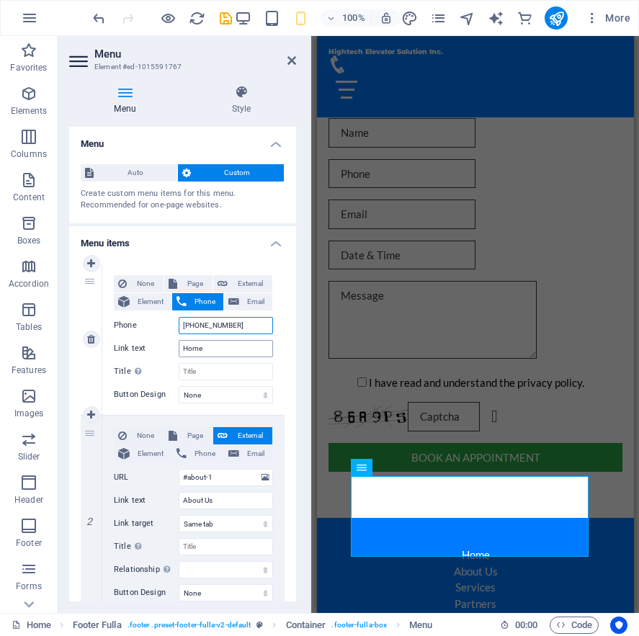
select select
type input "[PHONE_NUMBER]"
click at [213, 351] on input "Home" at bounding box center [226, 348] width 94 height 17
drag, startPoint x: 215, startPoint y: 352, endPoint x: 147, endPoint y: 352, distance: 68.5
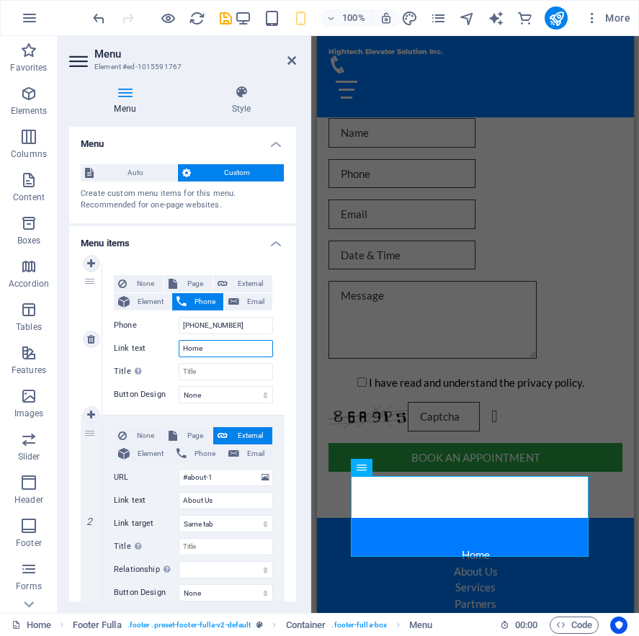
click at [147, 352] on div "Link text Home" at bounding box center [193, 348] width 159 height 17
type input "Ca"
select select
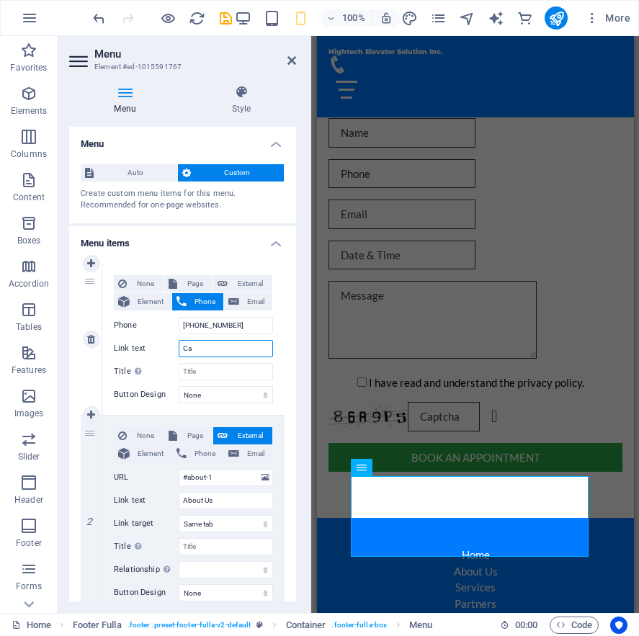
select select
type input "Call U"
select select
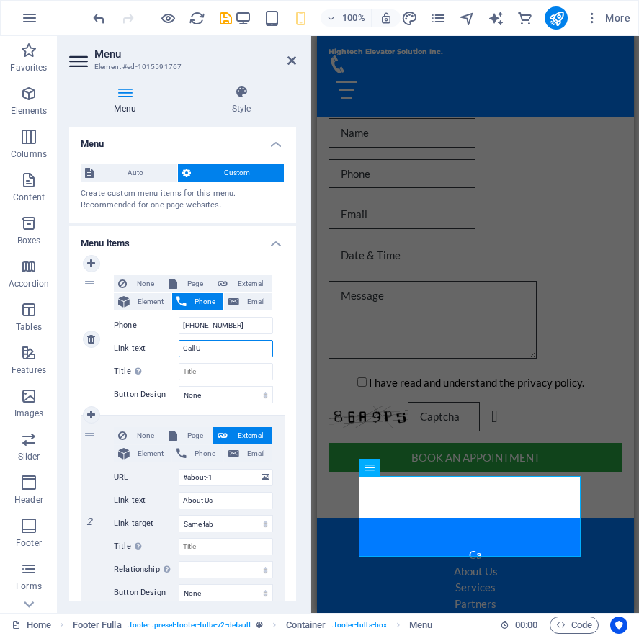
select select
type input "Call Us"
select select
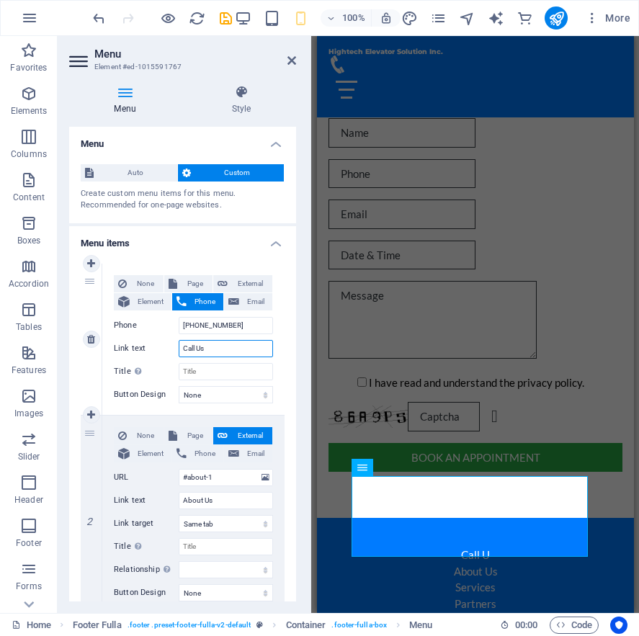
select select
type input "Call Us"
drag, startPoint x: 224, startPoint y: 367, endPoint x: 173, endPoint y: 372, distance: 51.4
click at [173, 372] on div "Title Additional link description, should not be the same as the link text. The…" at bounding box center [193, 371] width 159 height 17
drag, startPoint x: 237, startPoint y: 326, endPoint x: 175, endPoint y: 323, distance: 62.0
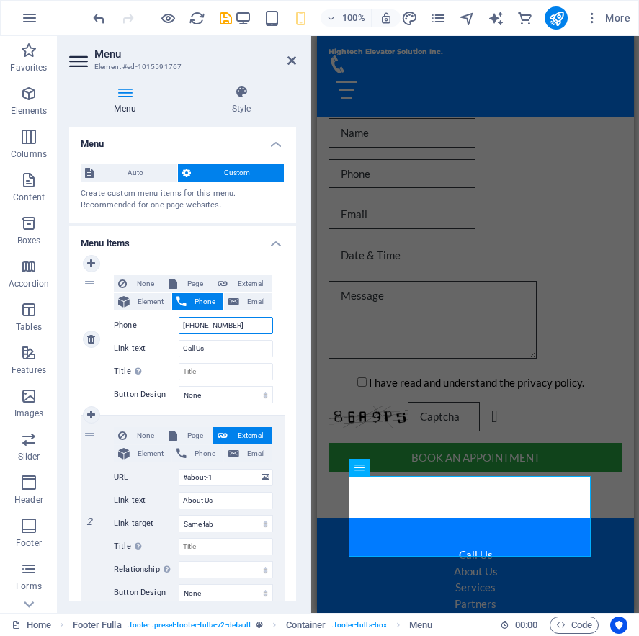
click at [175, 323] on div "Phone [PHONE_NUMBER]" at bounding box center [193, 325] width 159 height 17
click at [206, 375] on input "Title Additional link description, should not be the same as the link text. The…" at bounding box center [226, 371] width 94 height 17
paste input "[PHONE_NUMBER]"
type input "[PHONE_NUMBER]"
select select
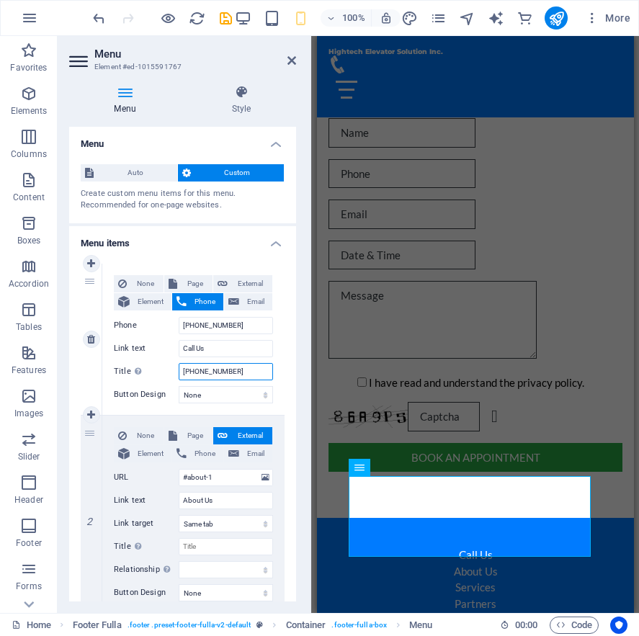
select select
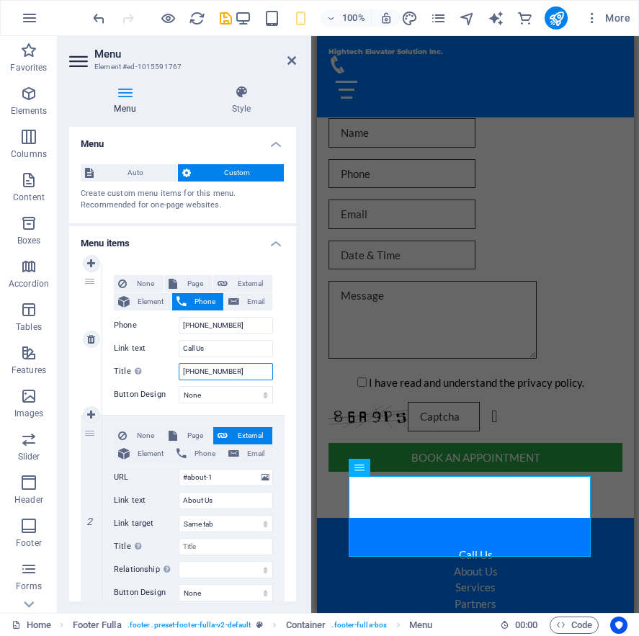
select select
type input "[PHONE_NUMBER]"
click at [249, 306] on span "Email" at bounding box center [256, 301] width 25 height 17
select select
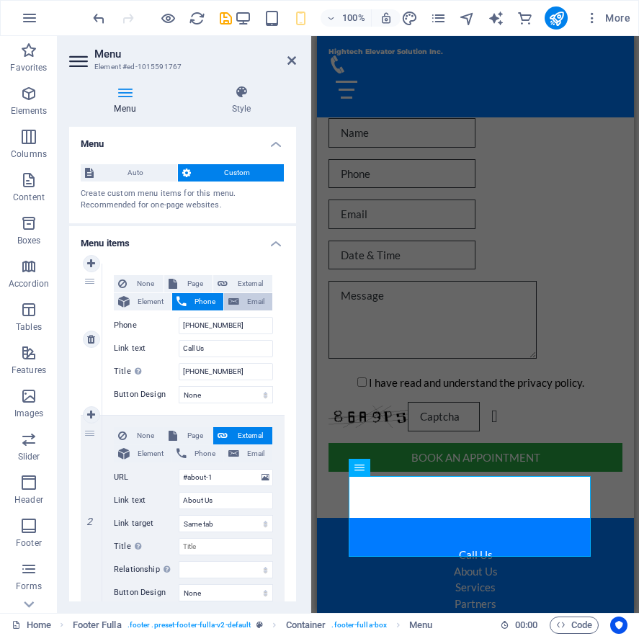
select select
click at [210, 303] on span "Phone" at bounding box center [205, 301] width 28 height 17
select select
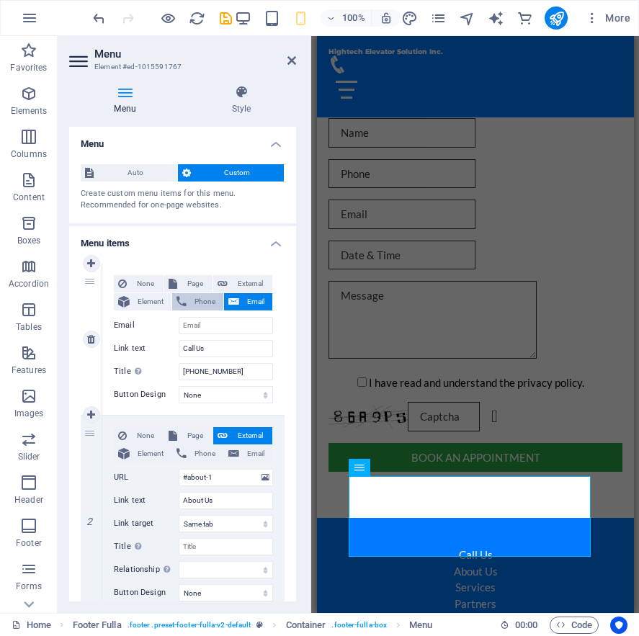
select select
click at [244, 298] on span "Email" at bounding box center [256, 301] width 25 height 17
select select
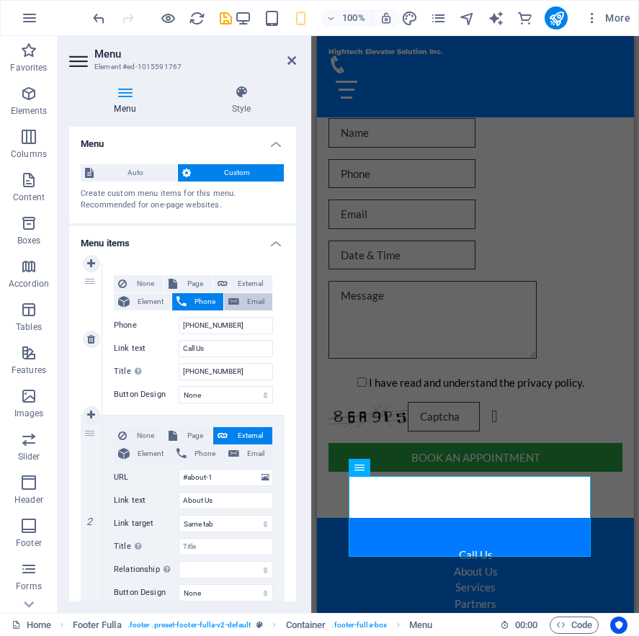
select select
click at [205, 298] on span "Phone" at bounding box center [205, 301] width 28 height 17
select select
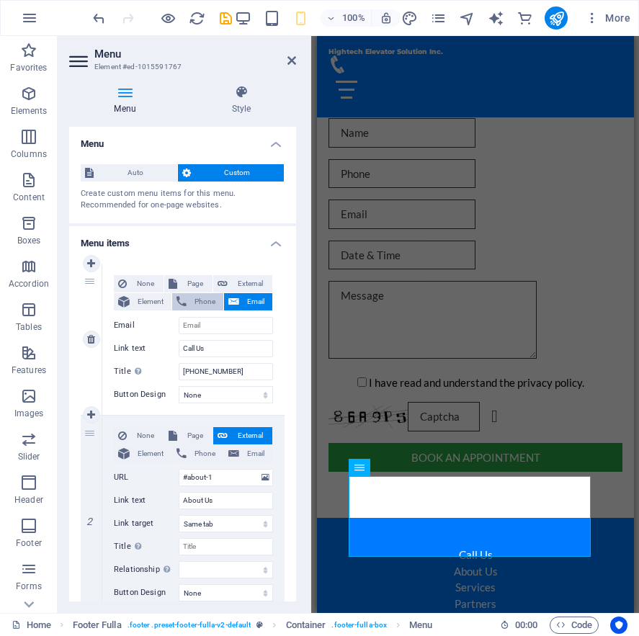
select select
click at [238, 295] on button "Email" at bounding box center [248, 301] width 48 height 17
select select
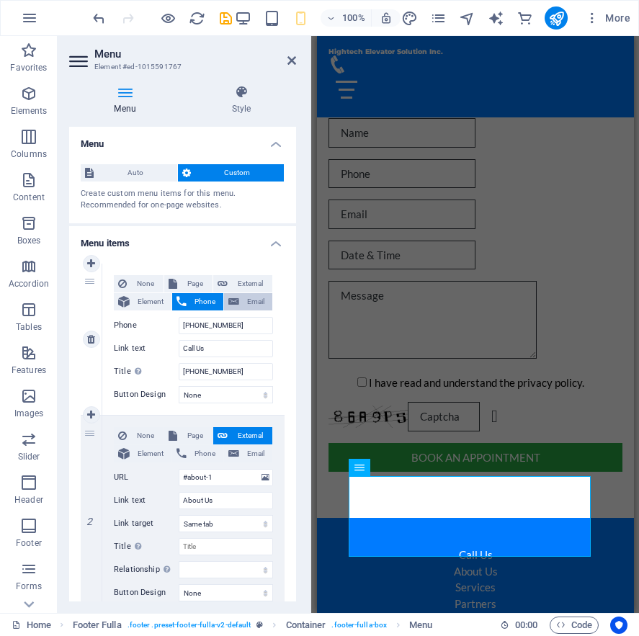
select select
click at [219, 325] on input "Email" at bounding box center [226, 325] width 94 height 17
type input "[EMAIL_ADDRESS][DOMAIN_NAME]"
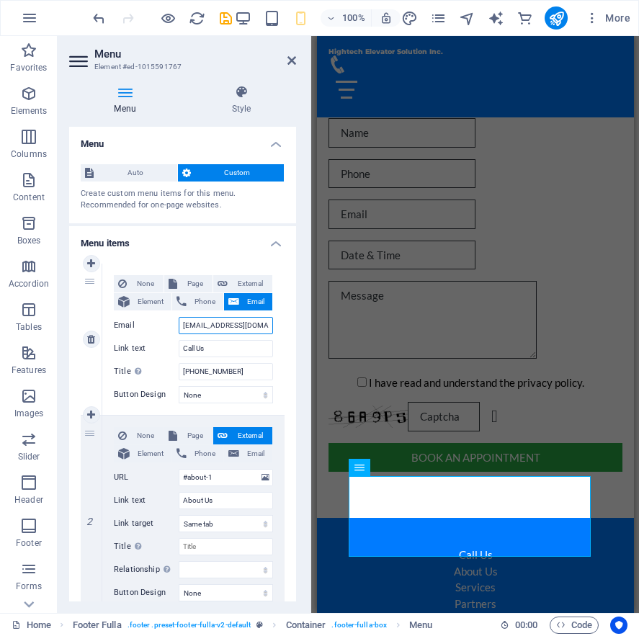
select select
drag, startPoint x: 265, startPoint y: 328, endPoint x: 125, endPoint y: 341, distance: 141.1
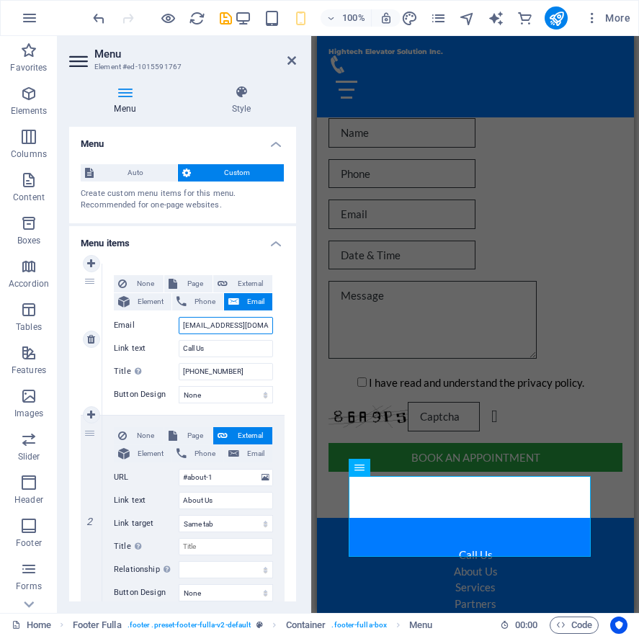
click at [125, 341] on div "None Page External Element Phone Email Page Home Subpage Legal Notice Privacy E…" at bounding box center [193, 327] width 159 height 105
click at [154, 326] on label "Email" at bounding box center [146, 325] width 65 height 17
click at [179, 326] on input "[EMAIL_ADDRESS][DOMAIN_NAME]" at bounding box center [226, 325] width 94 height 17
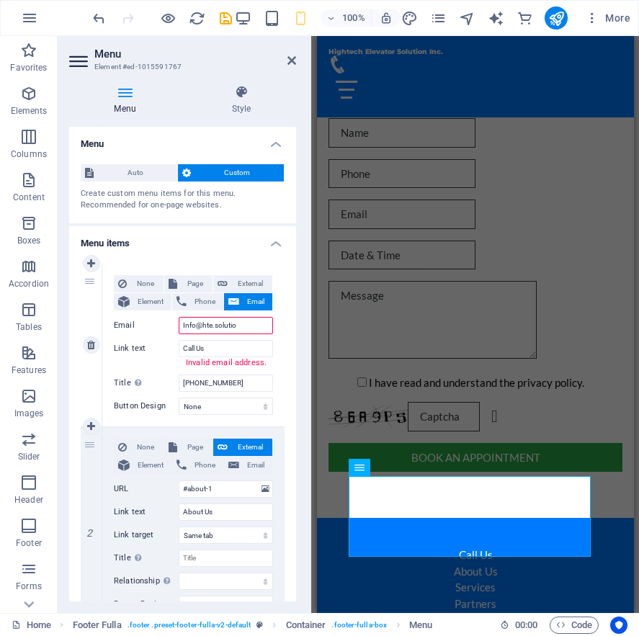
type input "[EMAIL_ADDRESS]"
select select
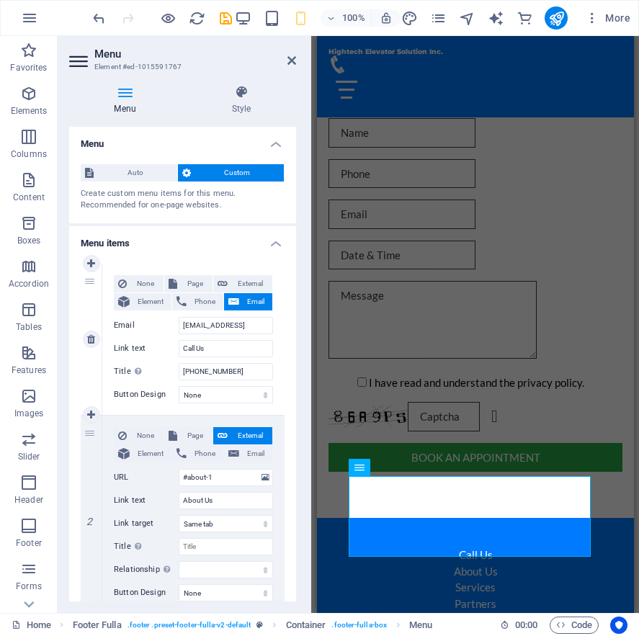
click at [277, 334] on div "None Page External Element Phone Email Page Home Subpage Legal Notice Privacy E…" at bounding box center [193, 339] width 182 height 151
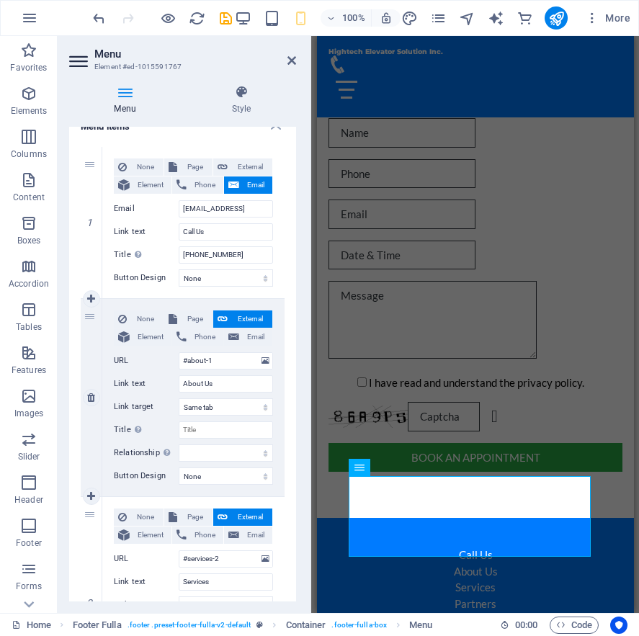
scroll to position [144, 0]
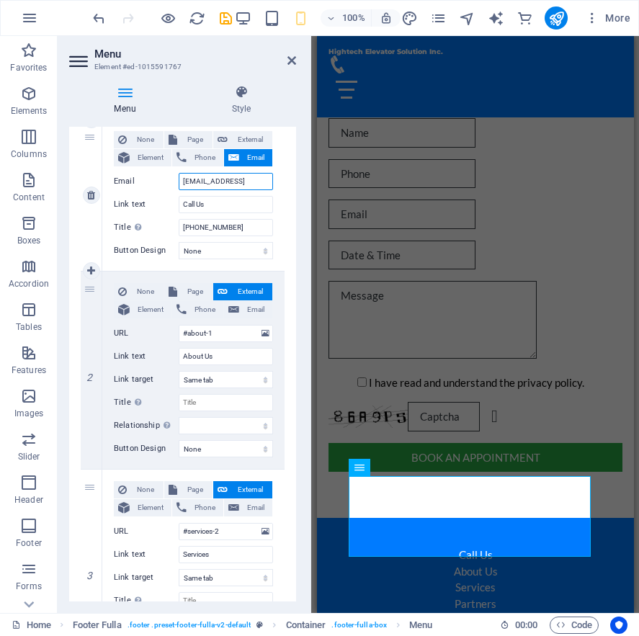
drag, startPoint x: 253, startPoint y: 179, endPoint x: 159, endPoint y: 195, distance: 95.7
click at [159, 195] on div "None Page External Element Phone Email Page Home Subpage Legal Notice Privacy E…" at bounding box center [193, 183] width 159 height 105
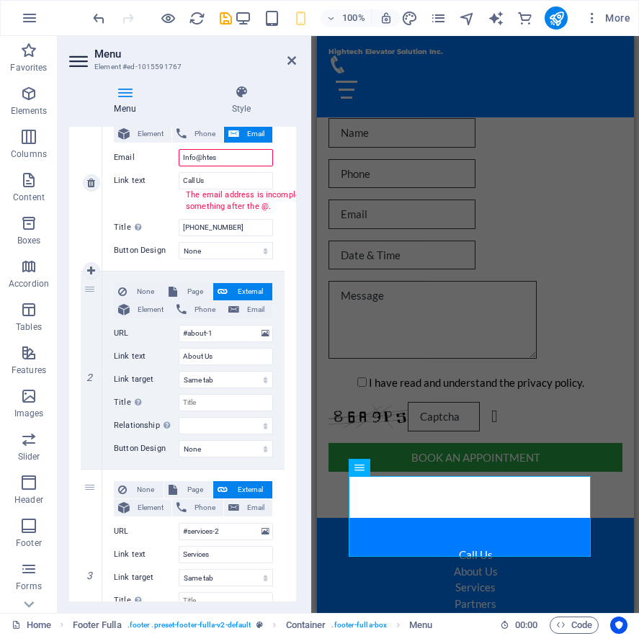
scroll to position [156, 0]
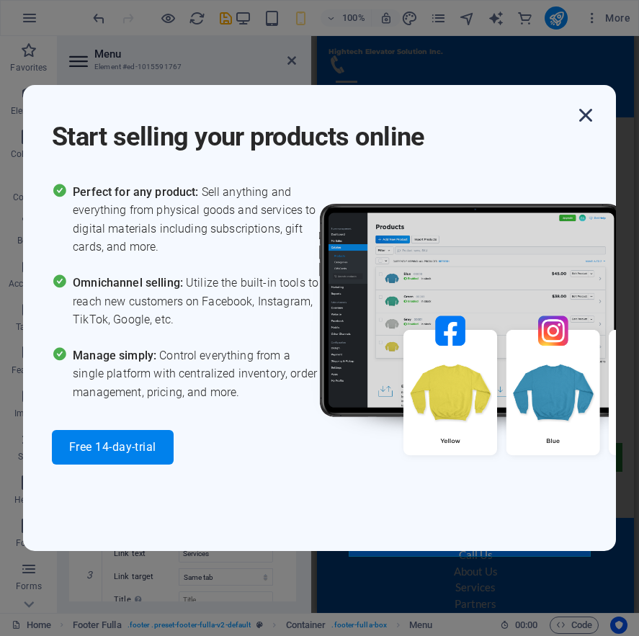
click at [583, 111] on icon "button" at bounding box center [586, 115] width 26 height 26
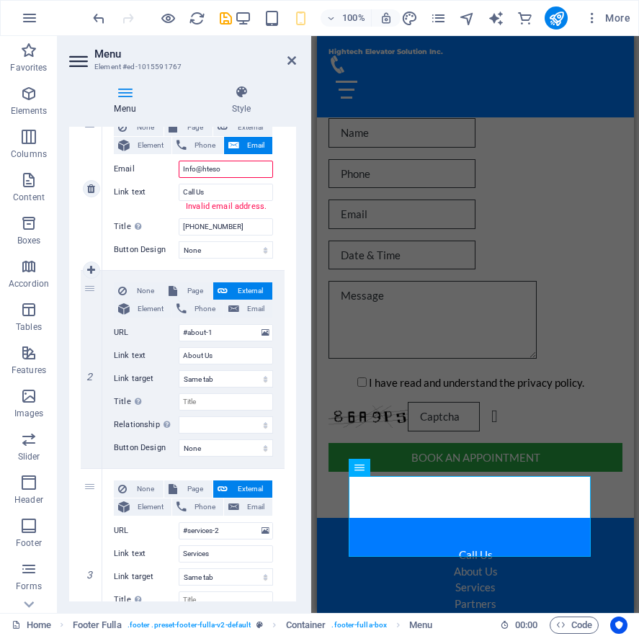
click at [232, 172] on input "Info@hteso" at bounding box center [226, 169] width 94 height 17
type input "[EMAIL_ADDRESS][DOMAIN_NAME]"
select select
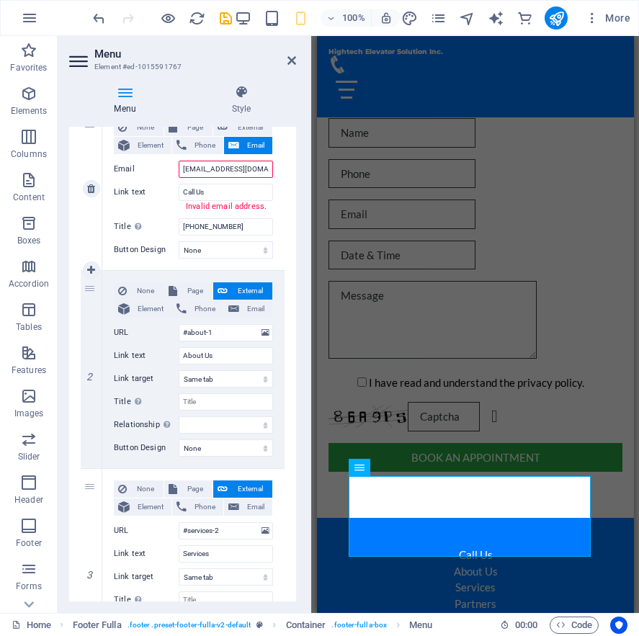
select select
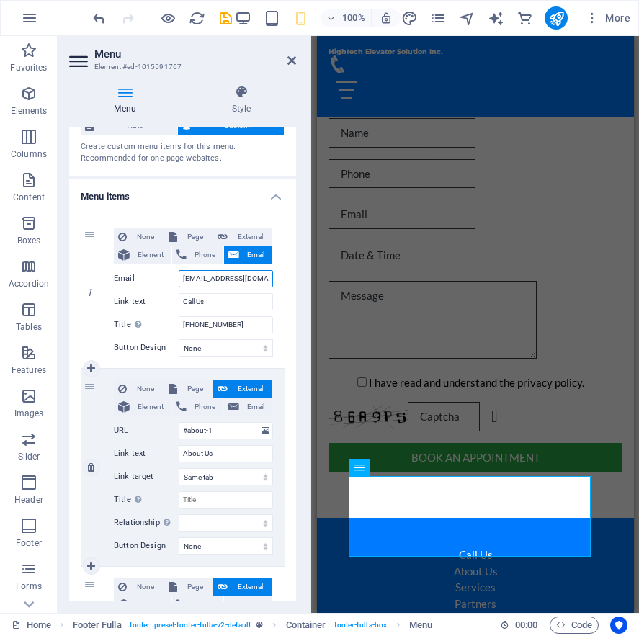
scroll to position [144, 0]
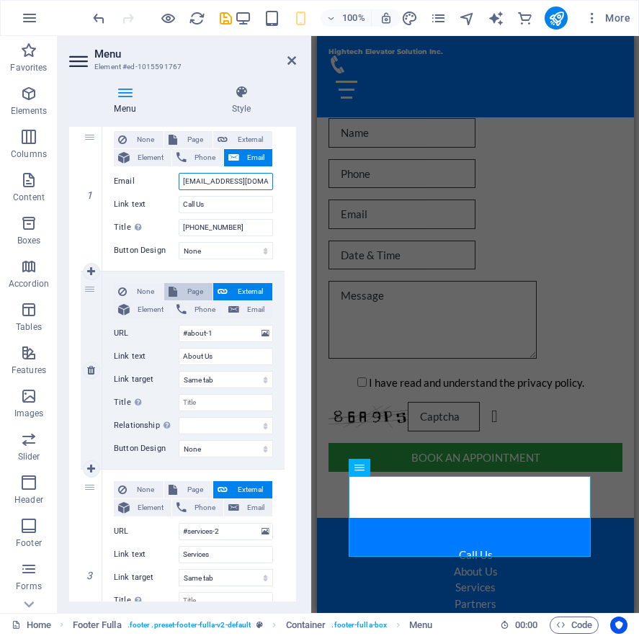
type input "[EMAIL_ADDRESS][DOMAIN_NAME]"
click at [192, 295] on span "Page" at bounding box center [195, 291] width 27 height 17
select select
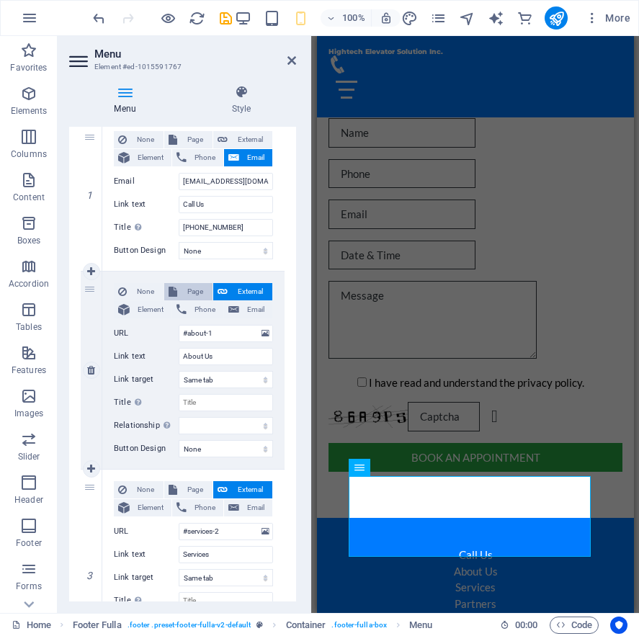
select select
click at [222, 293] on icon at bounding box center [223, 291] width 10 height 17
select select "blank"
select select
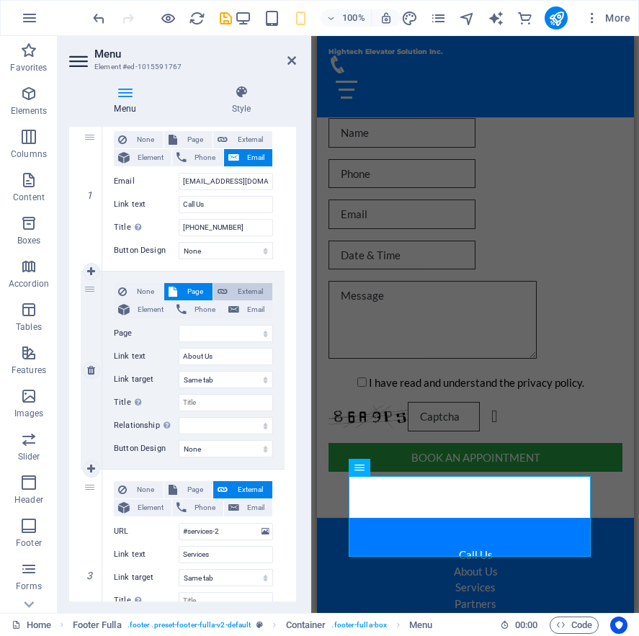
select select
click at [149, 311] on span "Element" at bounding box center [150, 309] width 33 height 17
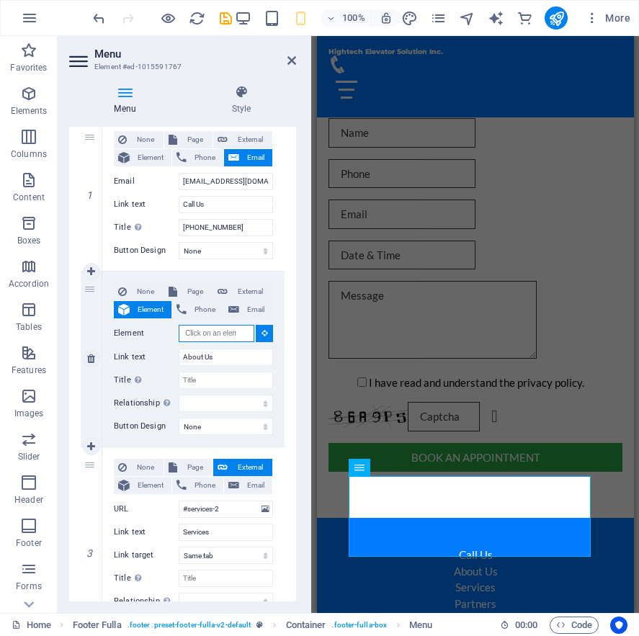
select select
click at [215, 310] on span "Phone" at bounding box center [205, 309] width 28 height 17
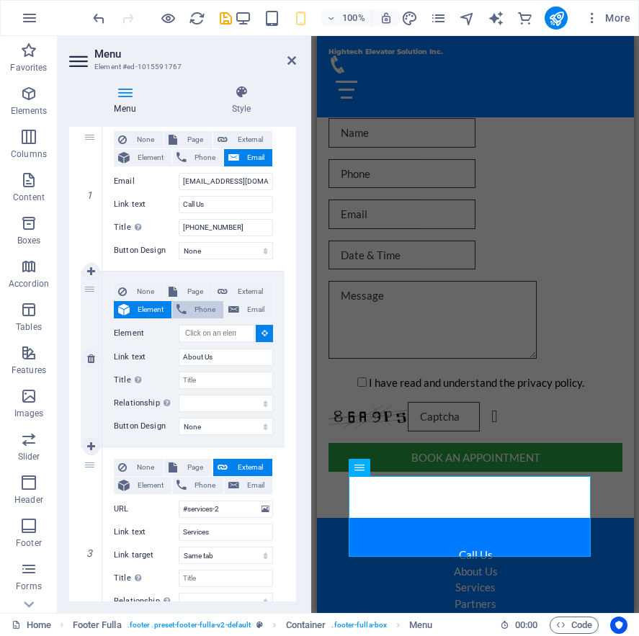
select select
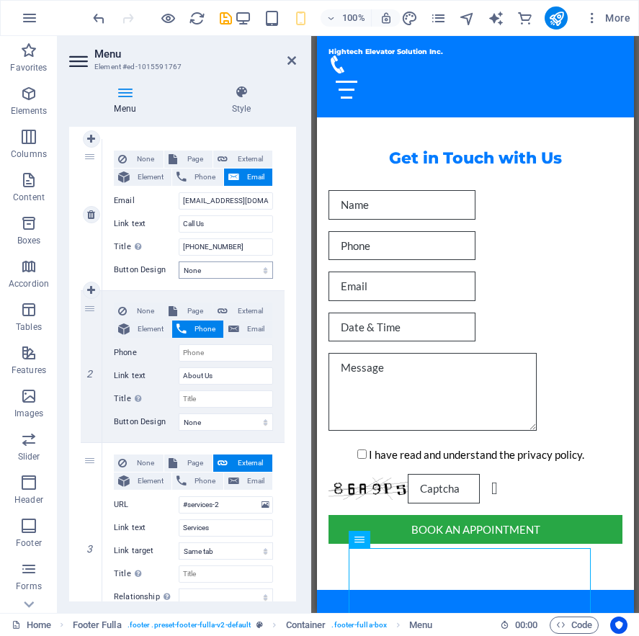
scroll to position [72, 0]
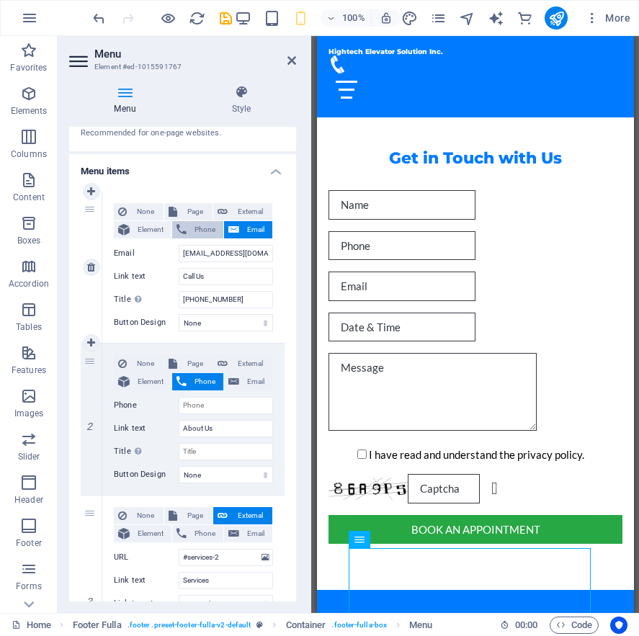
click at [214, 232] on span "Phone" at bounding box center [205, 229] width 28 height 17
select select
click at [244, 226] on span "Email" at bounding box center [256, 229] width 25 height 17
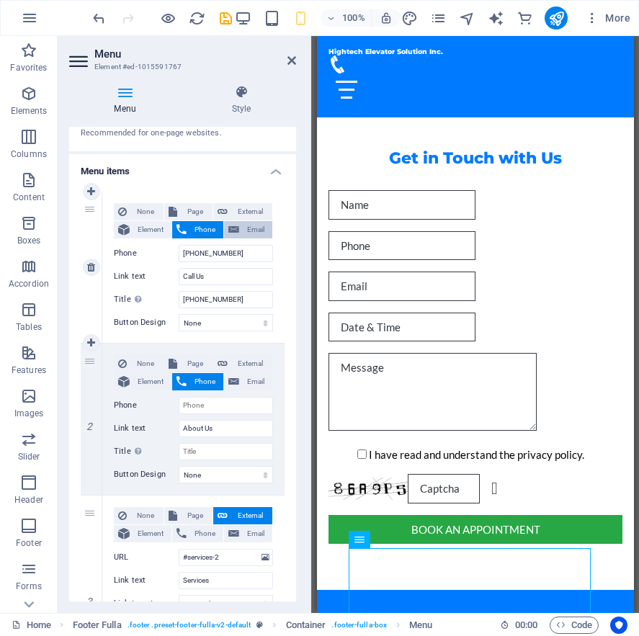
select select
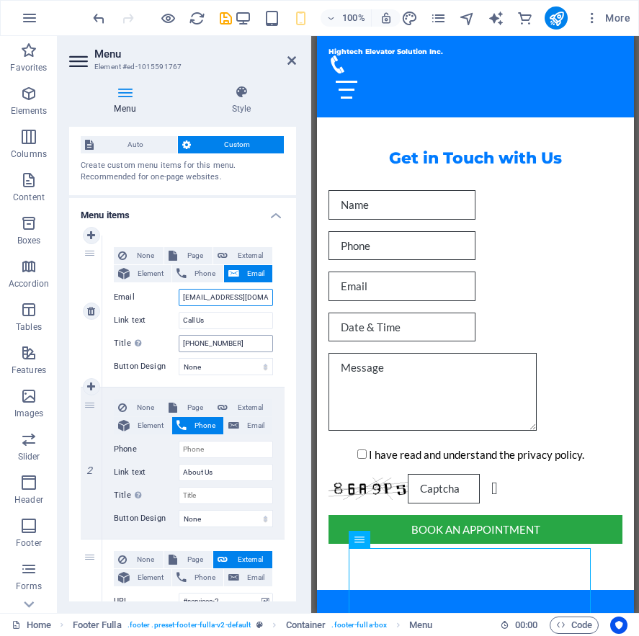
scroll to position [0, 0]
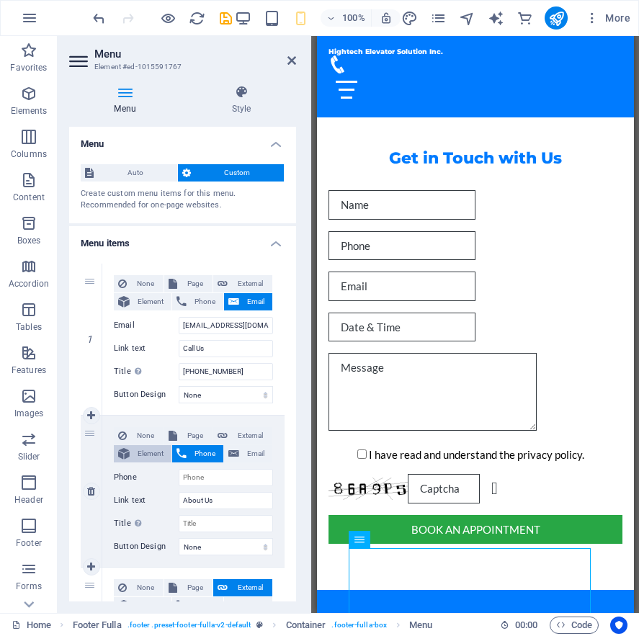
click at [148, 457] on span "Element" at bounding box center [150, 453] width 33 height 17
select select
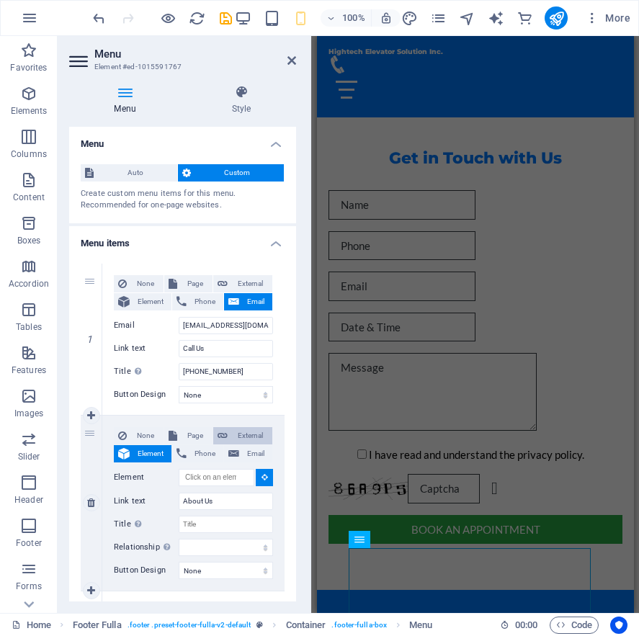
click at [254, 432] on span "External" at bounding box center [250, 435] width 36 height 17
select select "blank"
select select
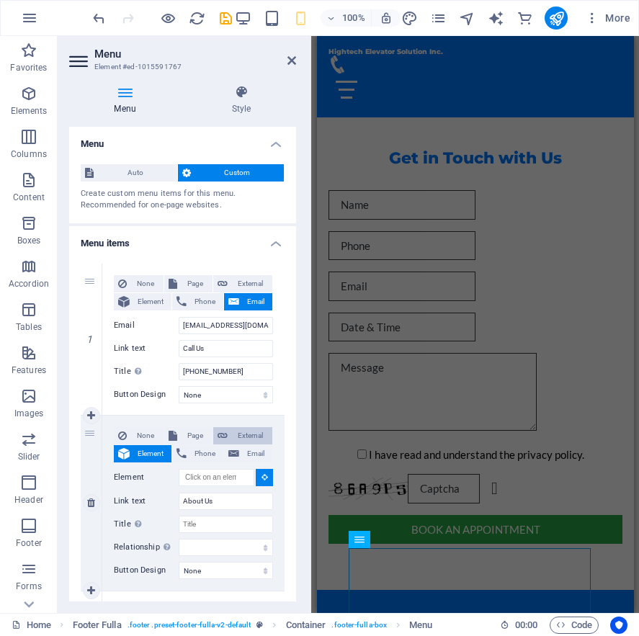
select select
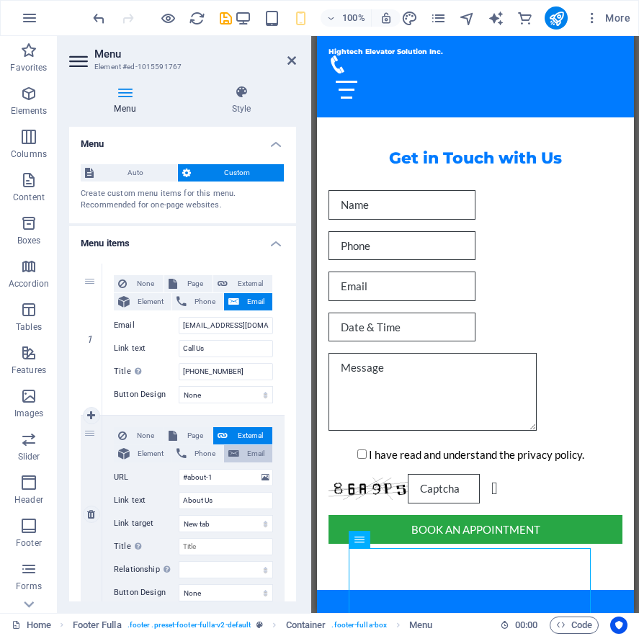
click at [256, 454] on span "Email" at bounding box center [256, 453] width 25 height 17
select select
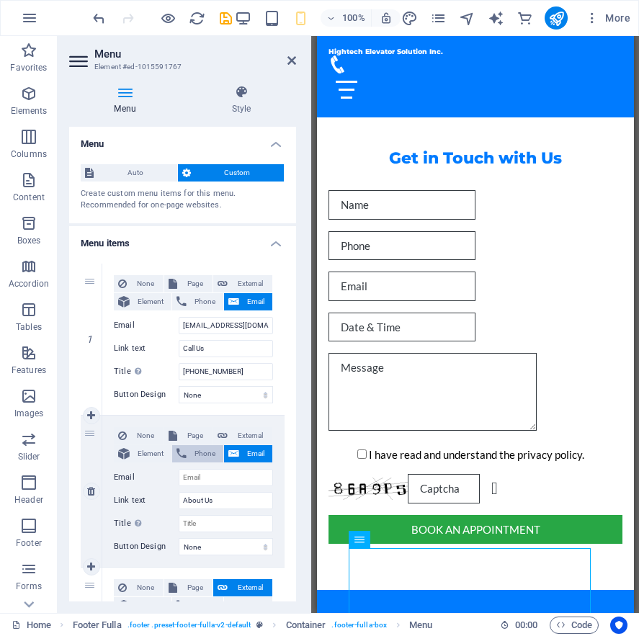
click at [207, 453] on span "Phone" at bounding box center [205, 453] width 28 height 17
select select
click at [198, 437] on span "Page" at bounding box center [195, 435] width 27 height 17
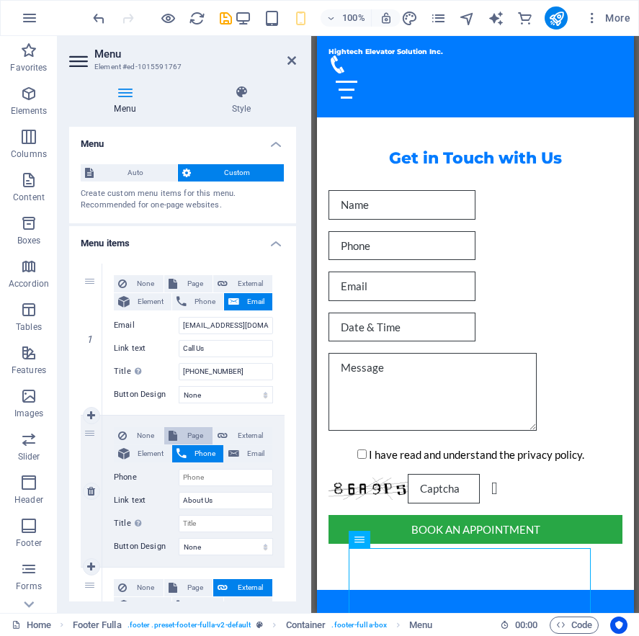
select select
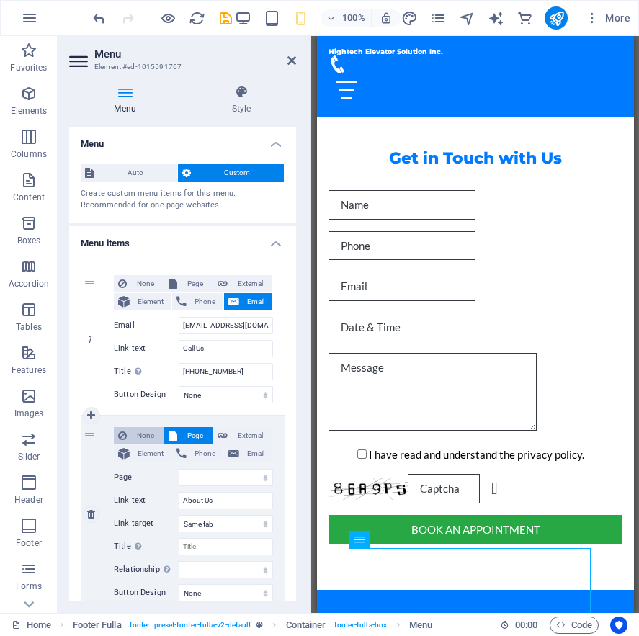
click at [149, 440] on span "None" at bounding box center [145, 435] width 28 height 17
select select
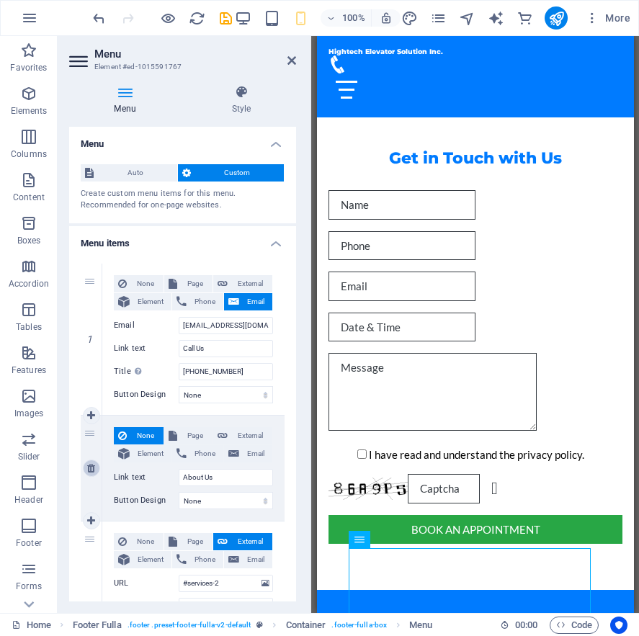
click at [89, 471] on icon at bounding box center [91, 468] width 8 height 10
type input "#services-2"
type input "Services"
select select
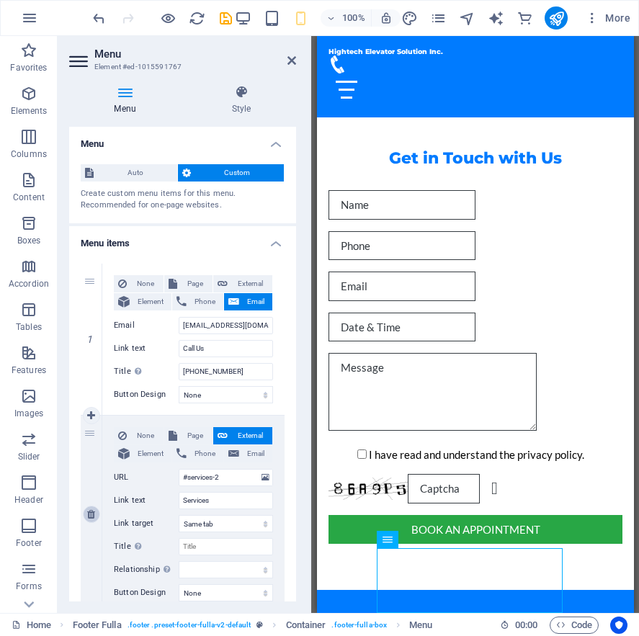
click at [89, 519] on icon at bounding box center [91, 514] width 8 height 10
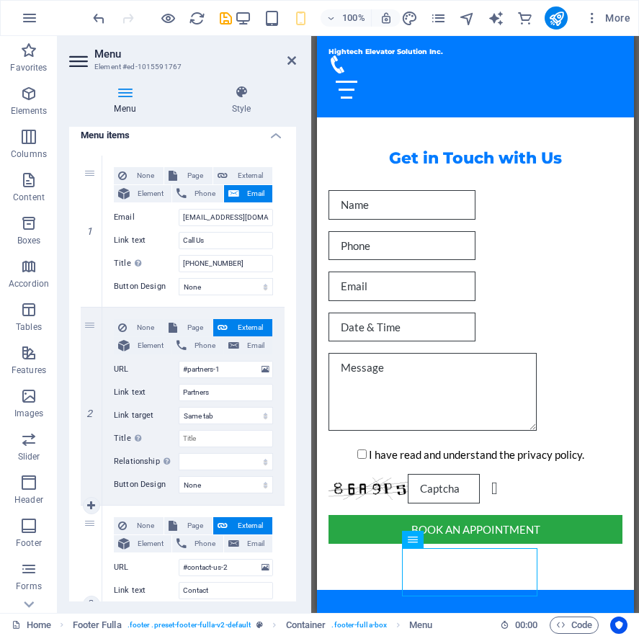
scroll to position [250, 0]
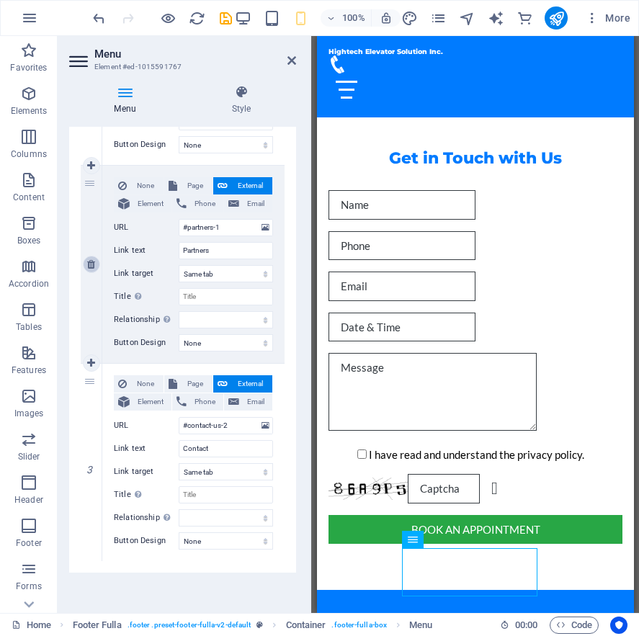
click at [92, 268] on icon at bounding box center [91, 264] width 8 height 10
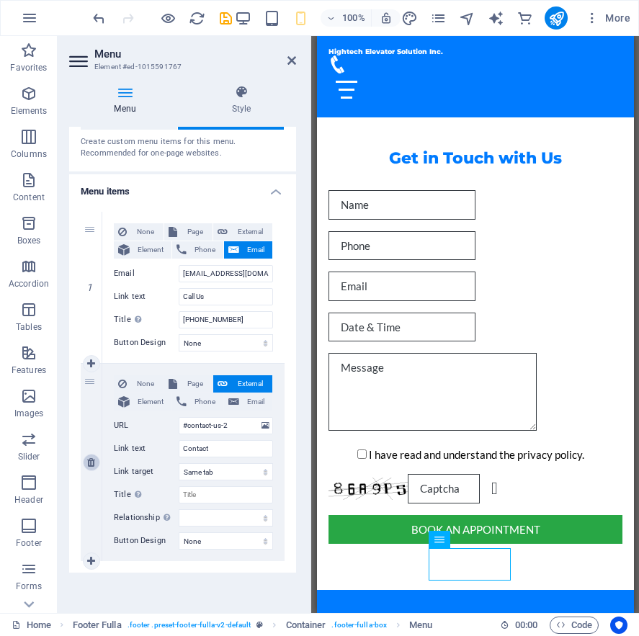
scroll to position [52, 0]
click at [94, 463] on icon at bounding box center [91, 463] width 8 height 10
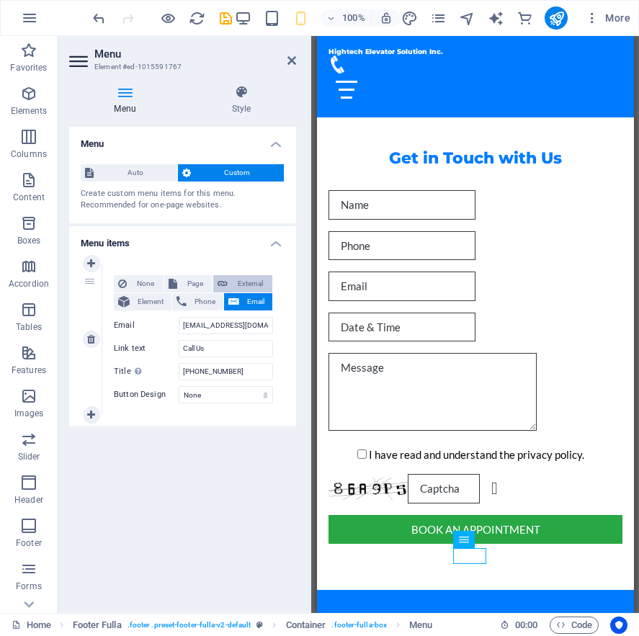
click at [235, 277] on span "External" at bounding box center [250, 283] width 36 height 17
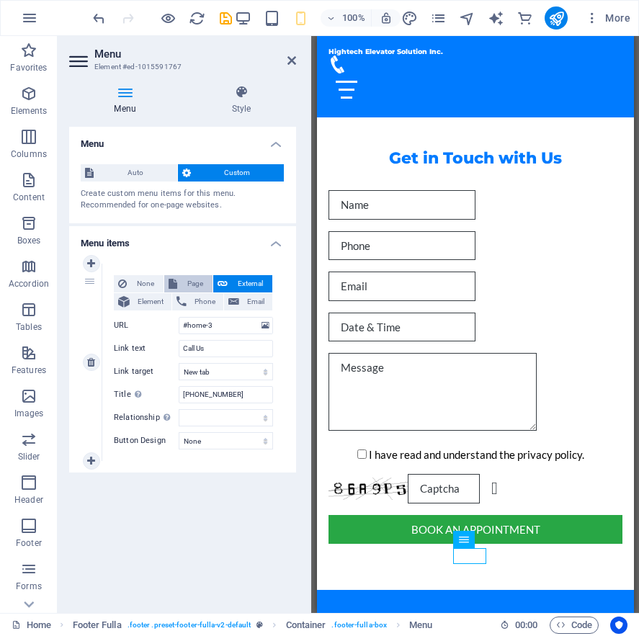
click at [175, 287] on icon at bounding box center [173, 283] width 9 height 17
click at [178, 302] on icon at bounding box center [182, 301] width 10 height 17
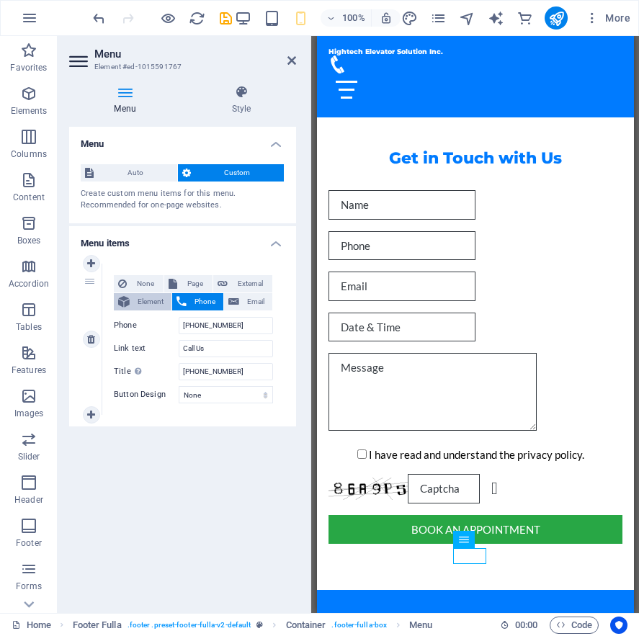
click at [139, 308] on span "Element" at bounding box center [150, 301] width 33 height 17
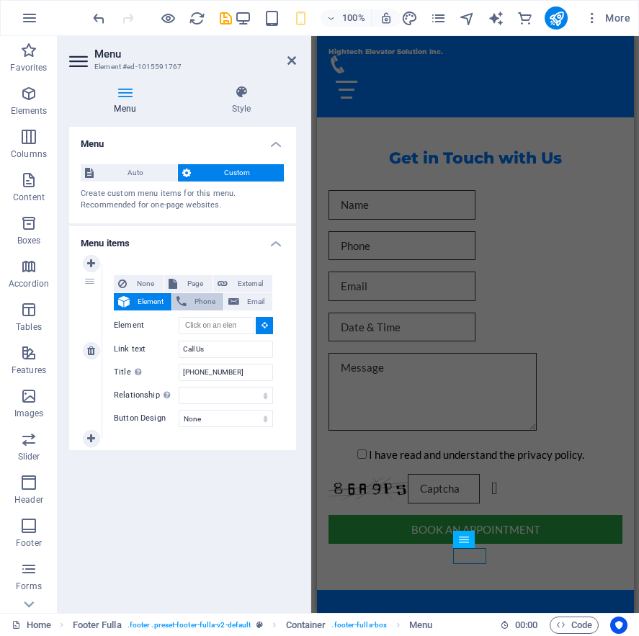
click at [208, 300] on span "Phone" at bounding box center [205, 301] width 28 height 17
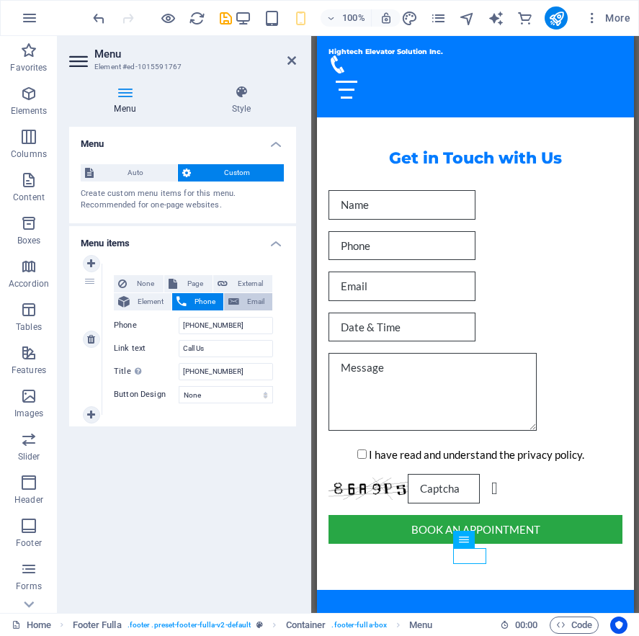
click at [255, 305] on span "Email" at bounding box center [256, 301] width 25 height 17
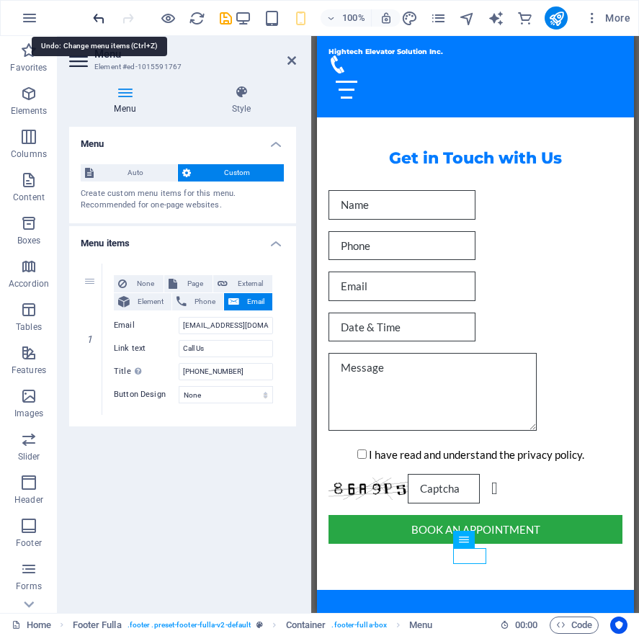
click at [101, 17] on icon "undo" at bounding box center [99, 18] width 17 height 17
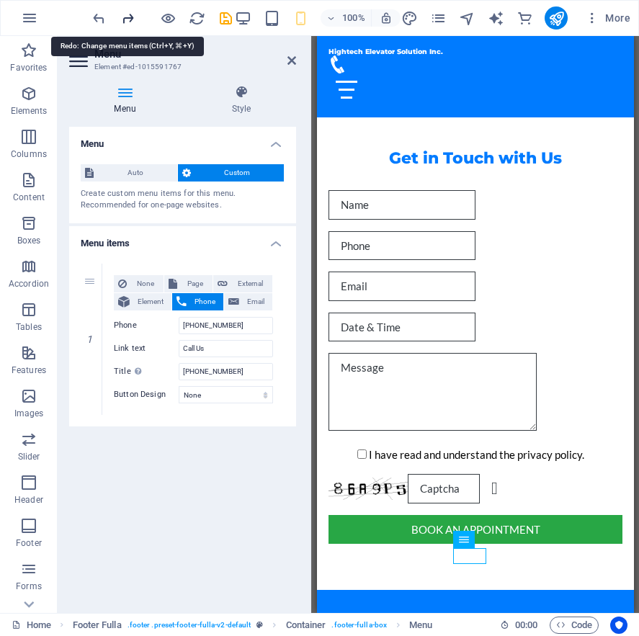
click at [124, 23] on icon "redo" at bounding box center [128, 18] width 17 height 17
click at [124, 20] on icon "redo" at bounding box center [128, 18] width 17 height 17
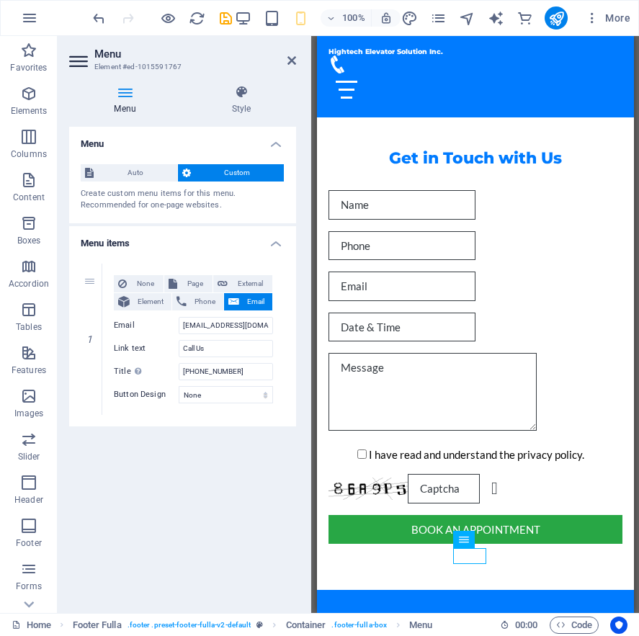
click at [125, 19] on div at bounding box center [162, 17] width 144 height 23
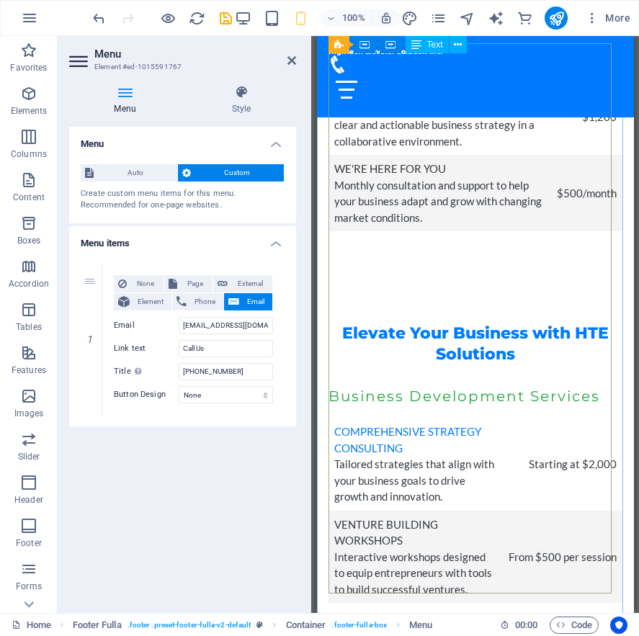
scroll to position [3043, 0]
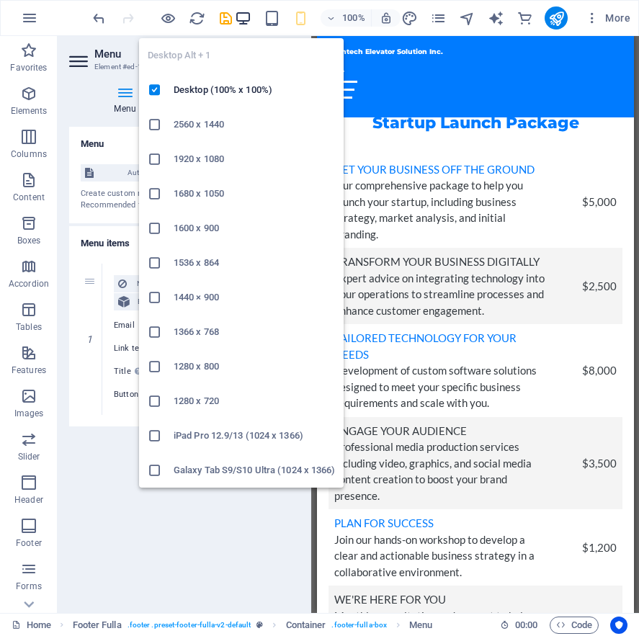
click at [243, 25] on icon "button" at bounding box center [243, 18] width 17 height 17
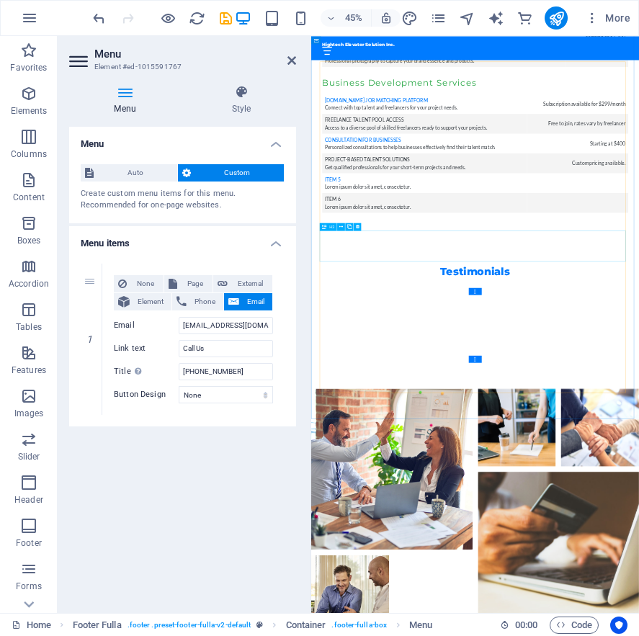
scroll to position [5347, 0]
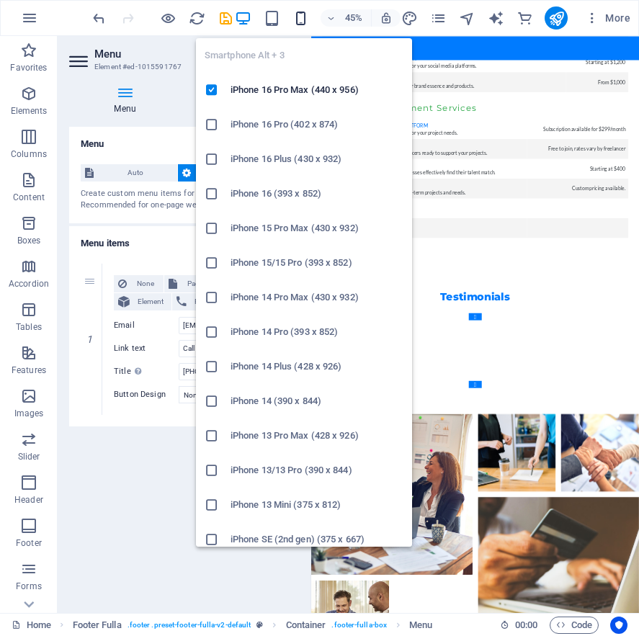
click at [293, 20] on icon "button" at bounding box center [301, 18] width 17 height 17
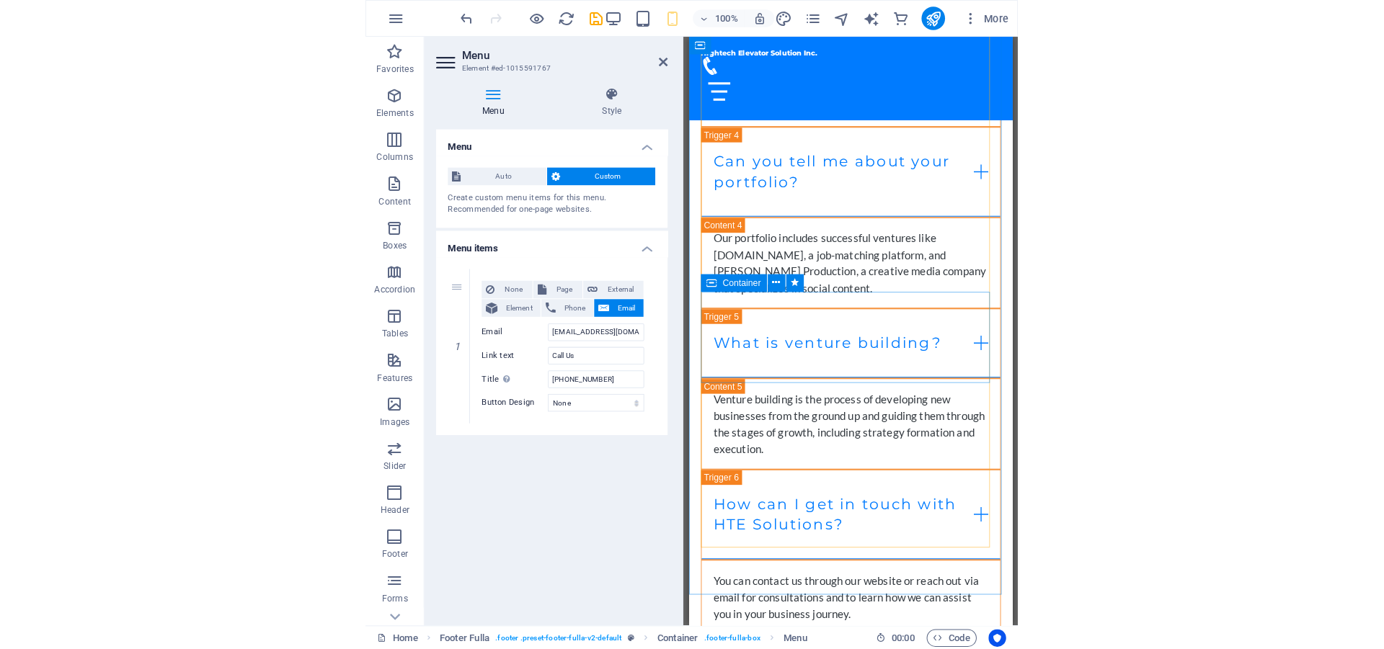
scroll to position [7446, 0]
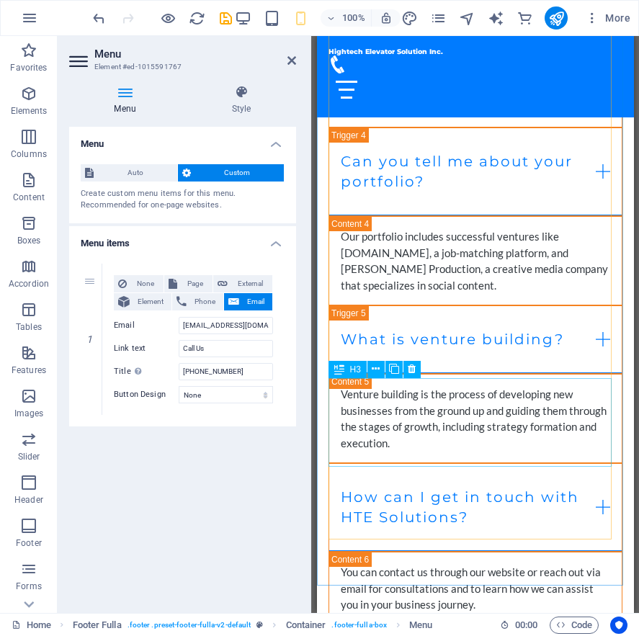
click at [590, 463] on div "How can I get in touch with HTE Solutions?" at bounding box center [475, 507] width 294 height 89
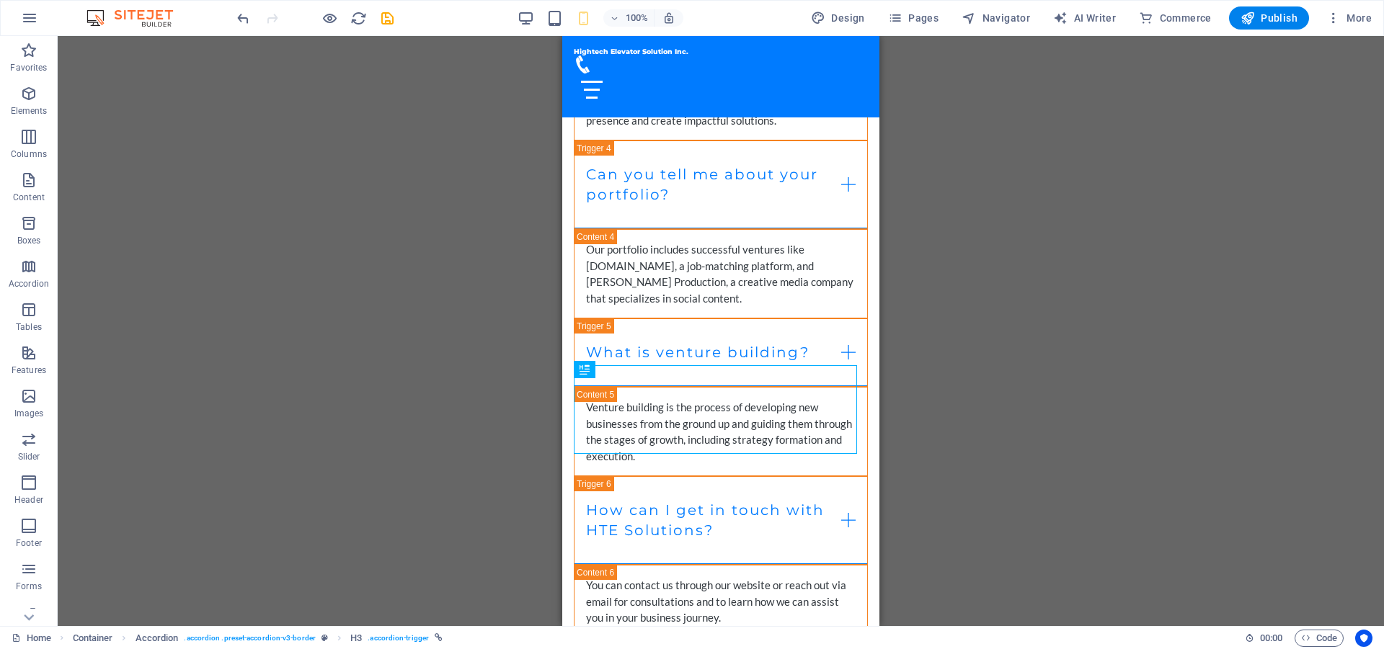
scroll to position [7459, 0]
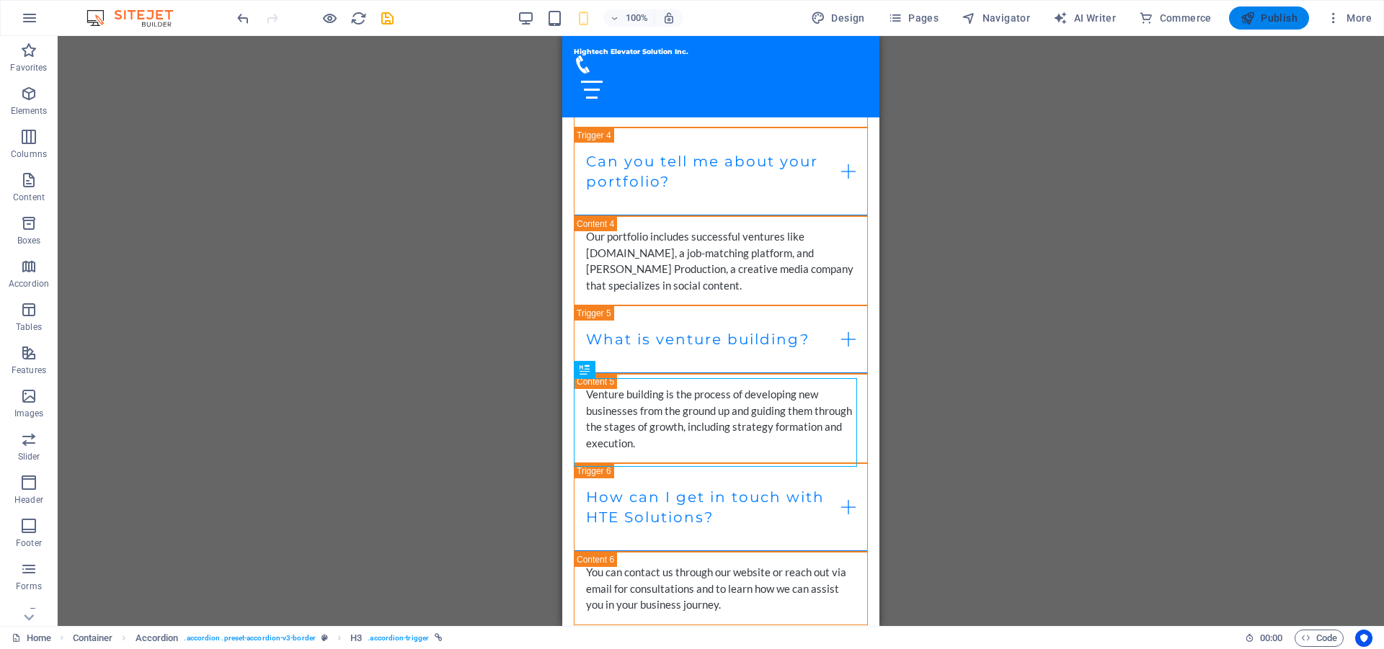
click at [1264, 22] on span "Publish" at bounding box center [1268, 18] width 57 height 14
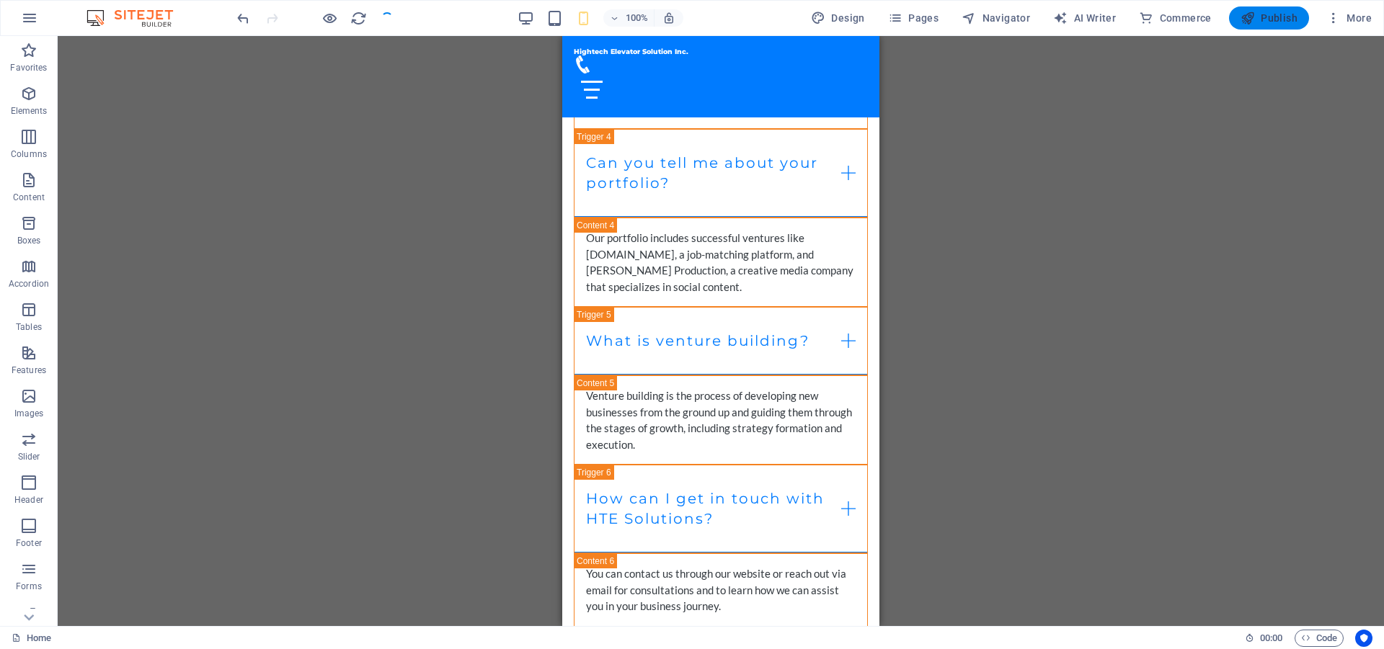
scroll to position [7475, 0]
